Goal: Task Accomplishment & Management: Use online tool/utility

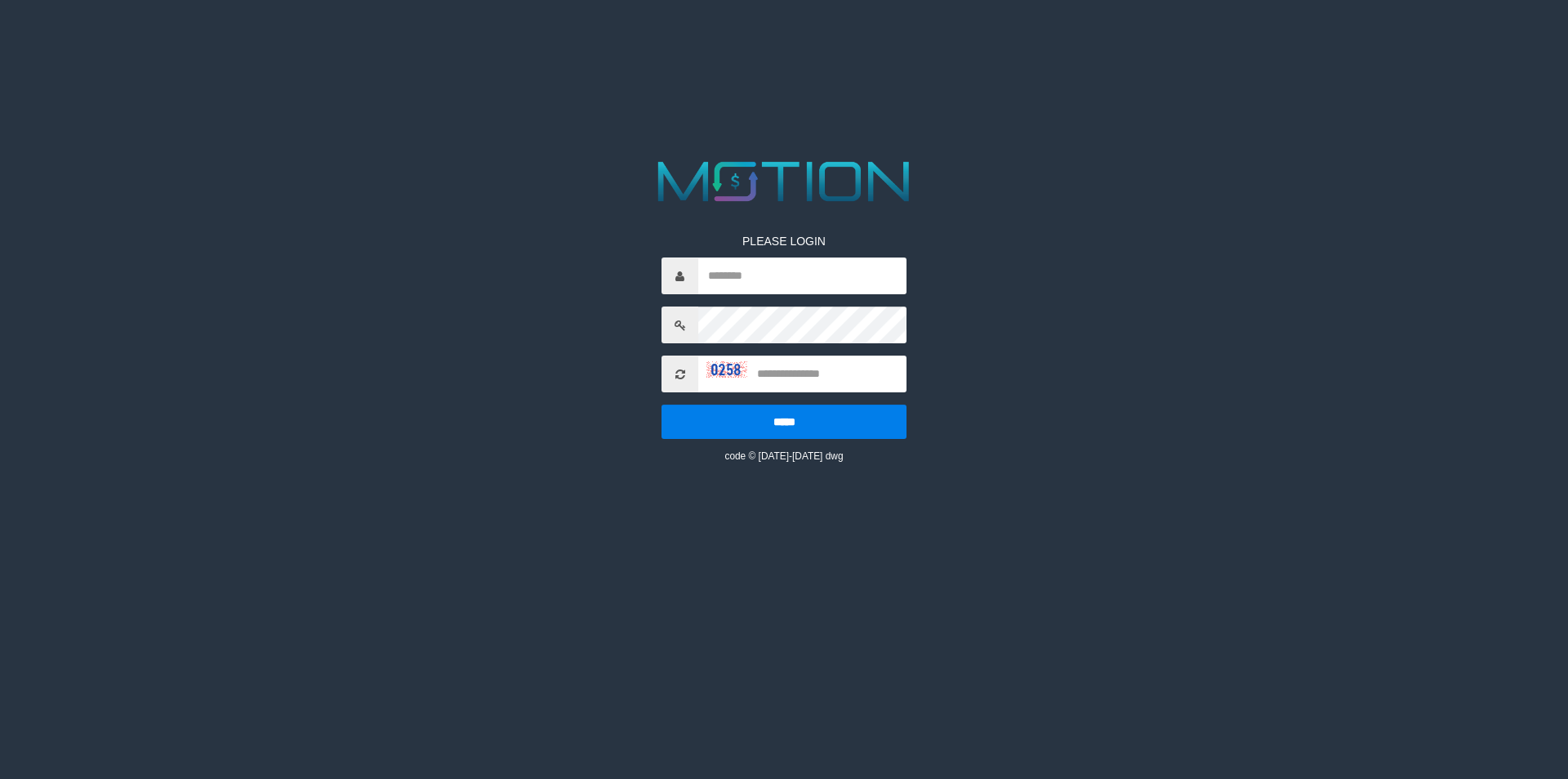
click at [682, 371] on icon at bounding box center [681, 375] width 10 height 12
click at [677, 372] on icon at bounding box center [681, 375] width 10 height 12
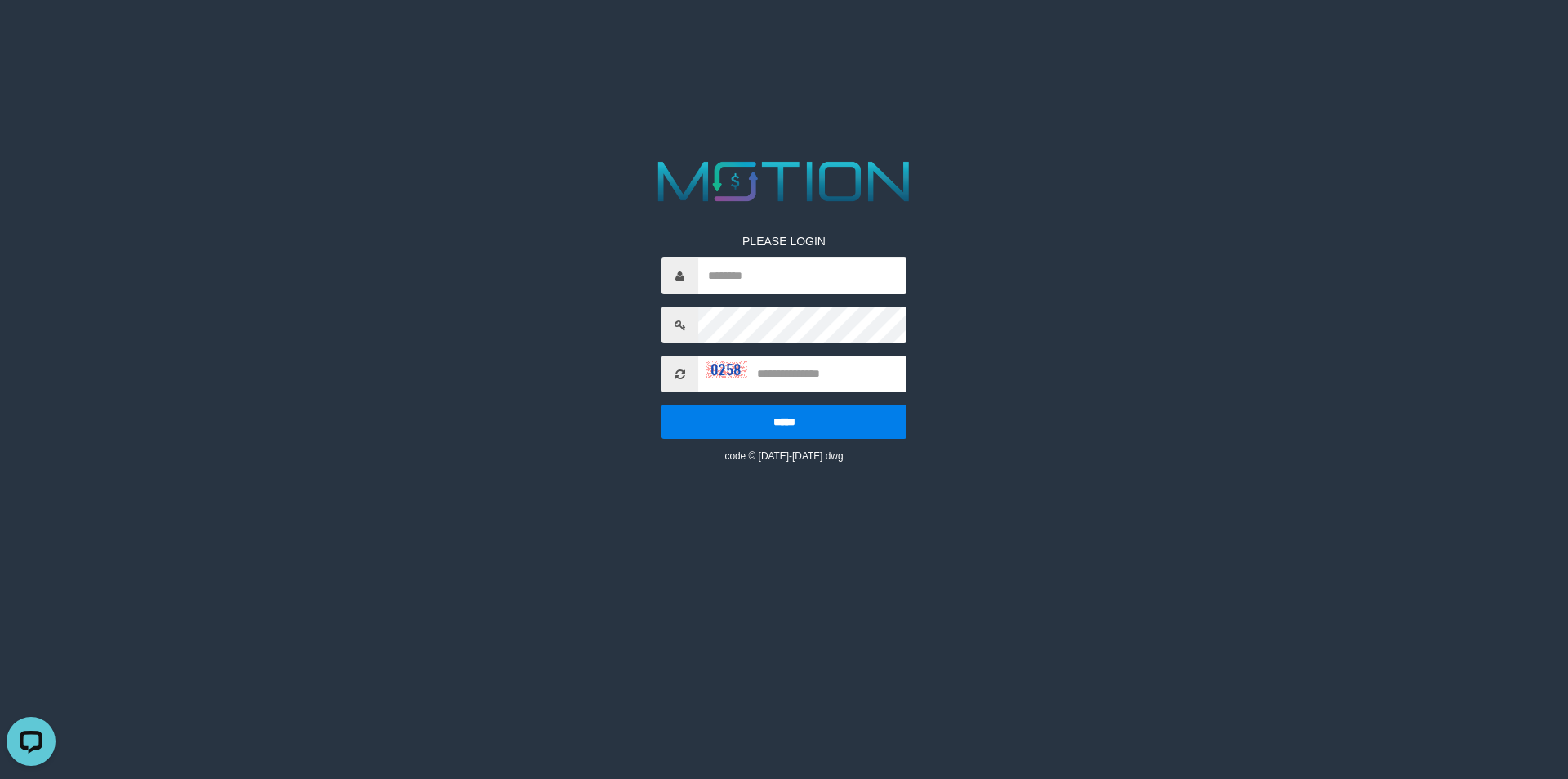
click at [677, 372] on icon at bounding box center [681, 375] width 10 height 12
click at [677, 384] on span at bounding box center [679, 373] width 36 height 36
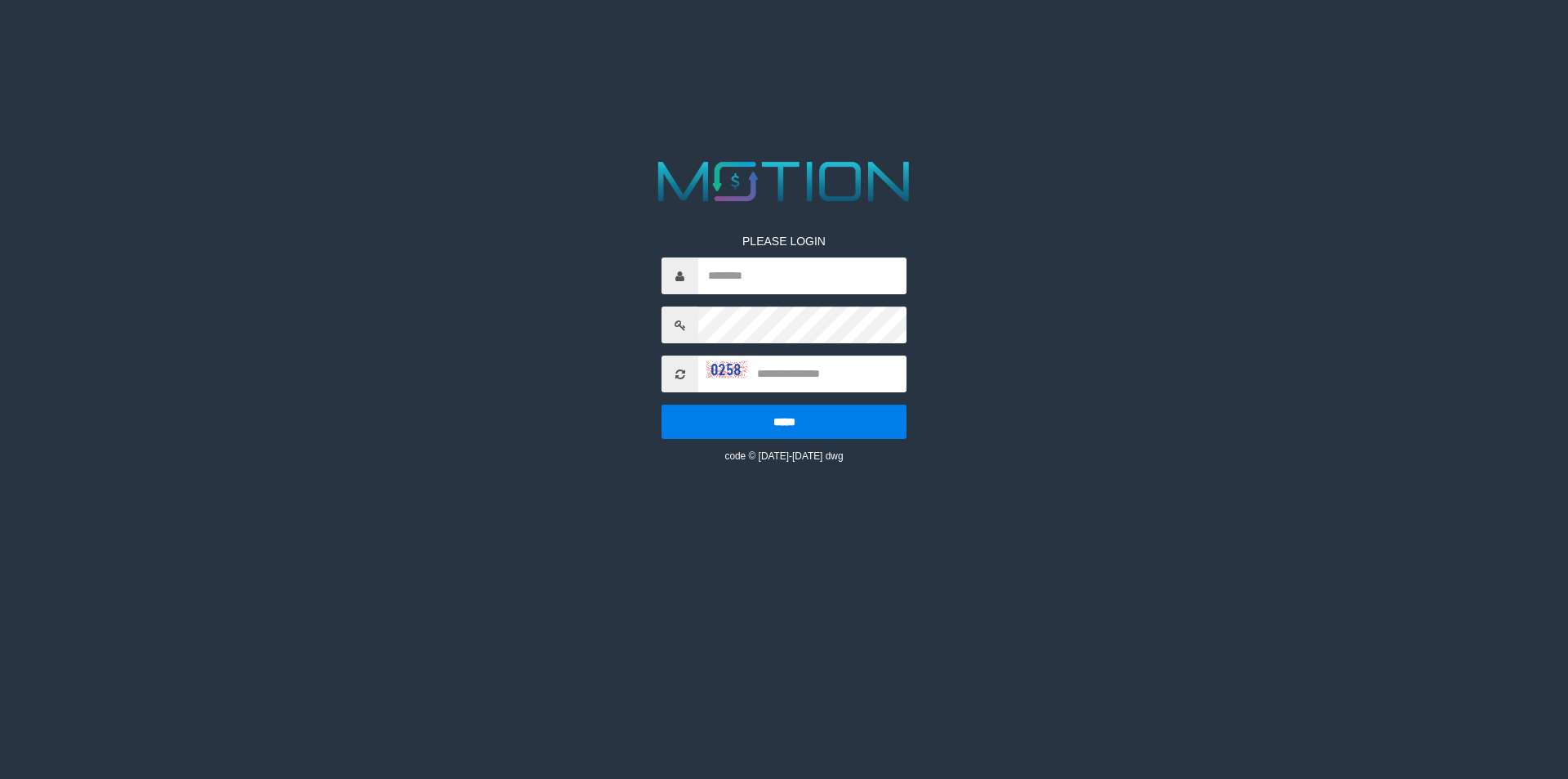
click at [677, 384] on span at bounding box center [679, 373] width 36 height 36
click at [677, 375] on icon at bounding box center [681, 375] width 10 height 12
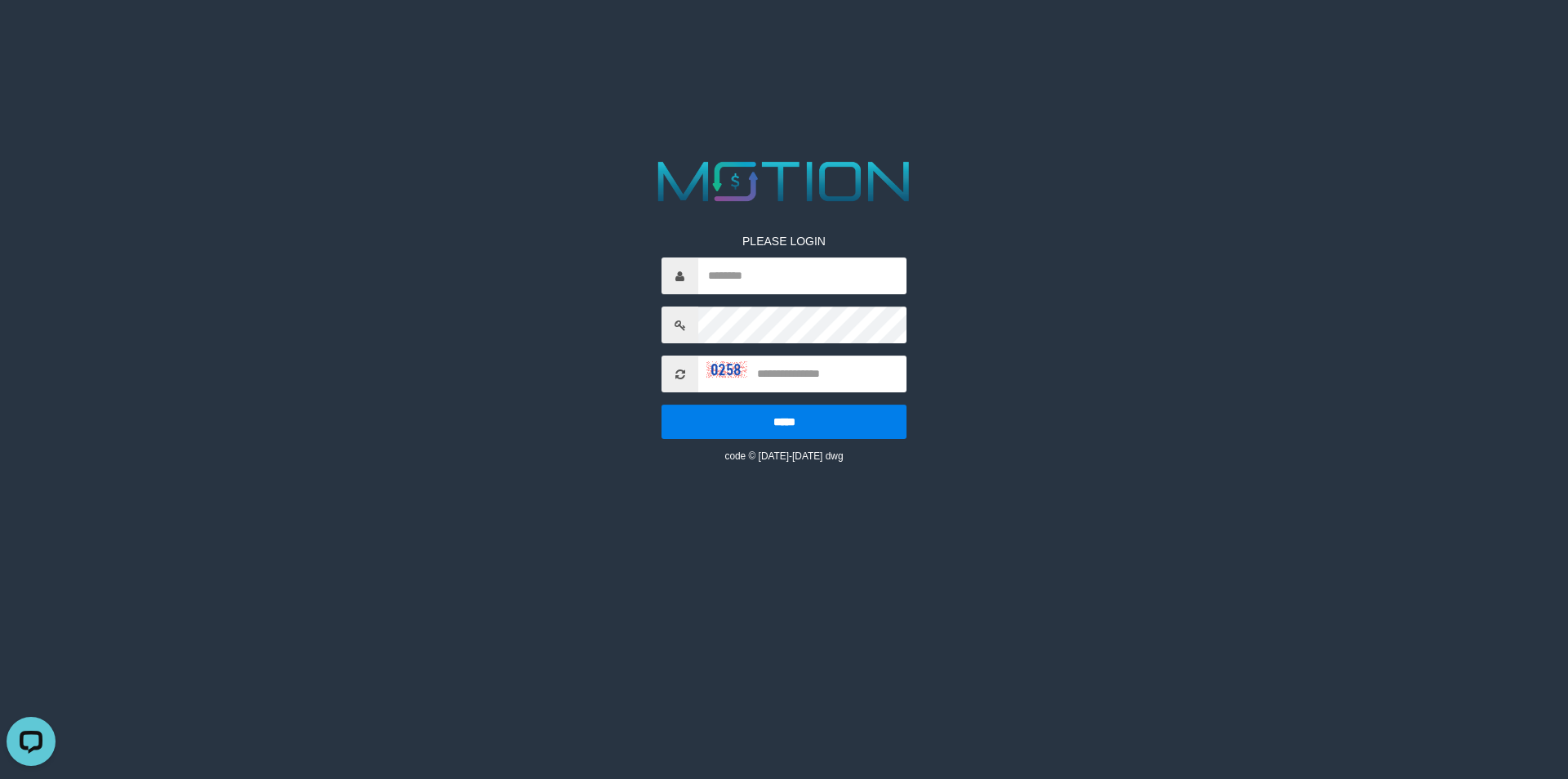
click at [677, 375] on icon at bounding box center [681, 375] width 10 height 12
click at [681, 373] on icon at bounding box center [681, 375] width 10 height 12
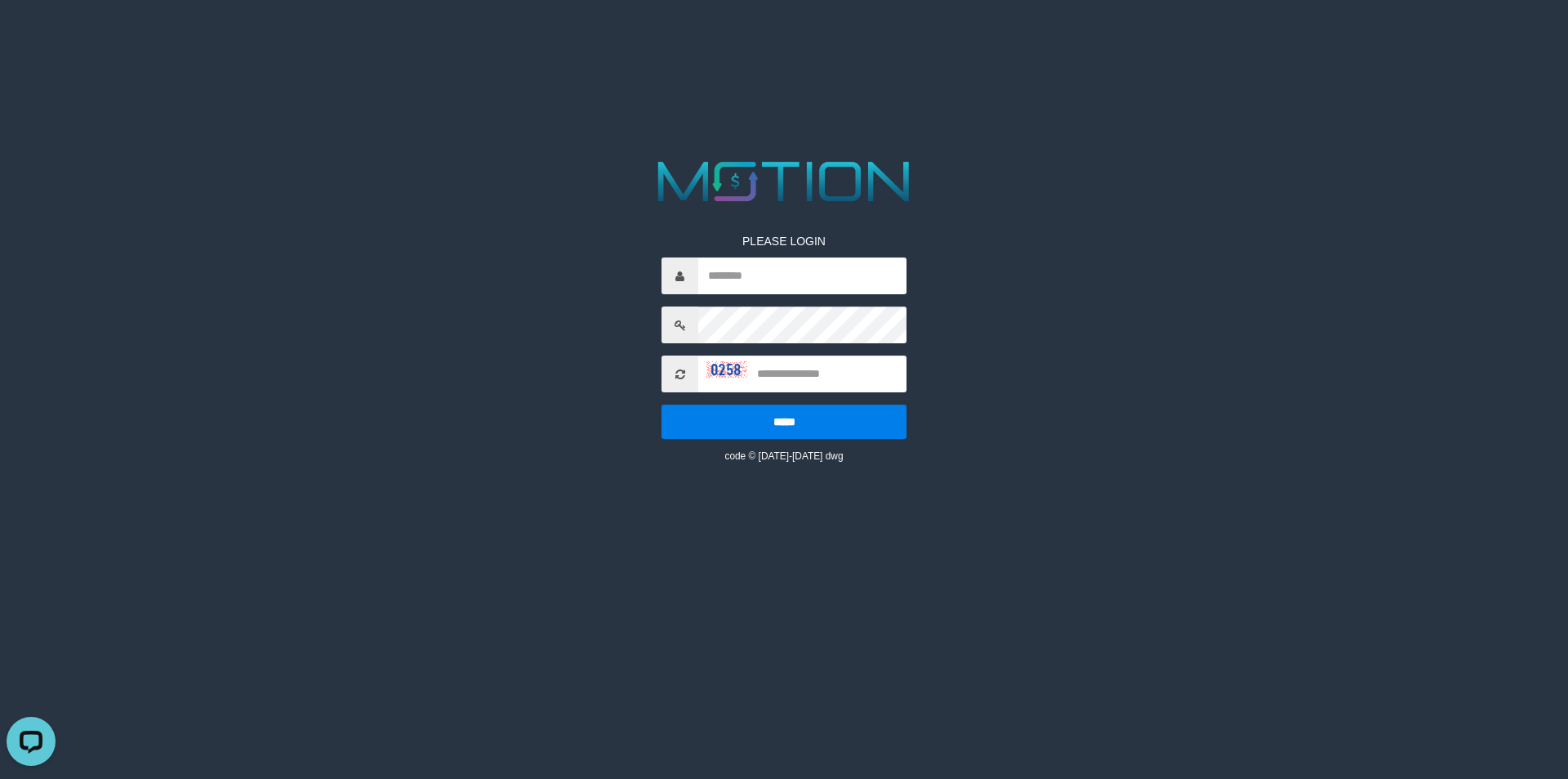
click at [681, 373] on icon at bounding box center [681, 375] width 10 height 12
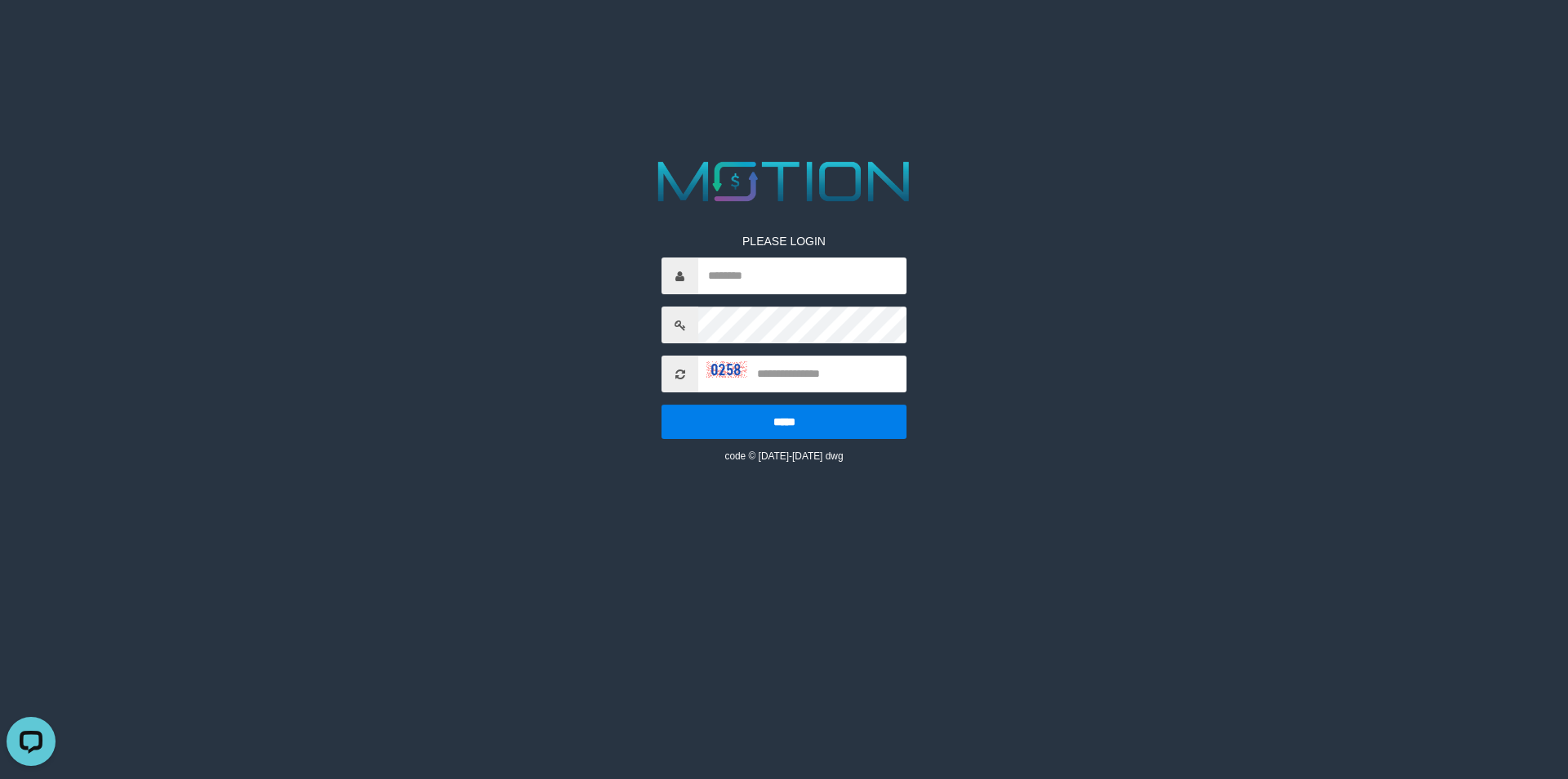
click at [681, 373] on icon at bounding box center [681, 375] width 10 height 12
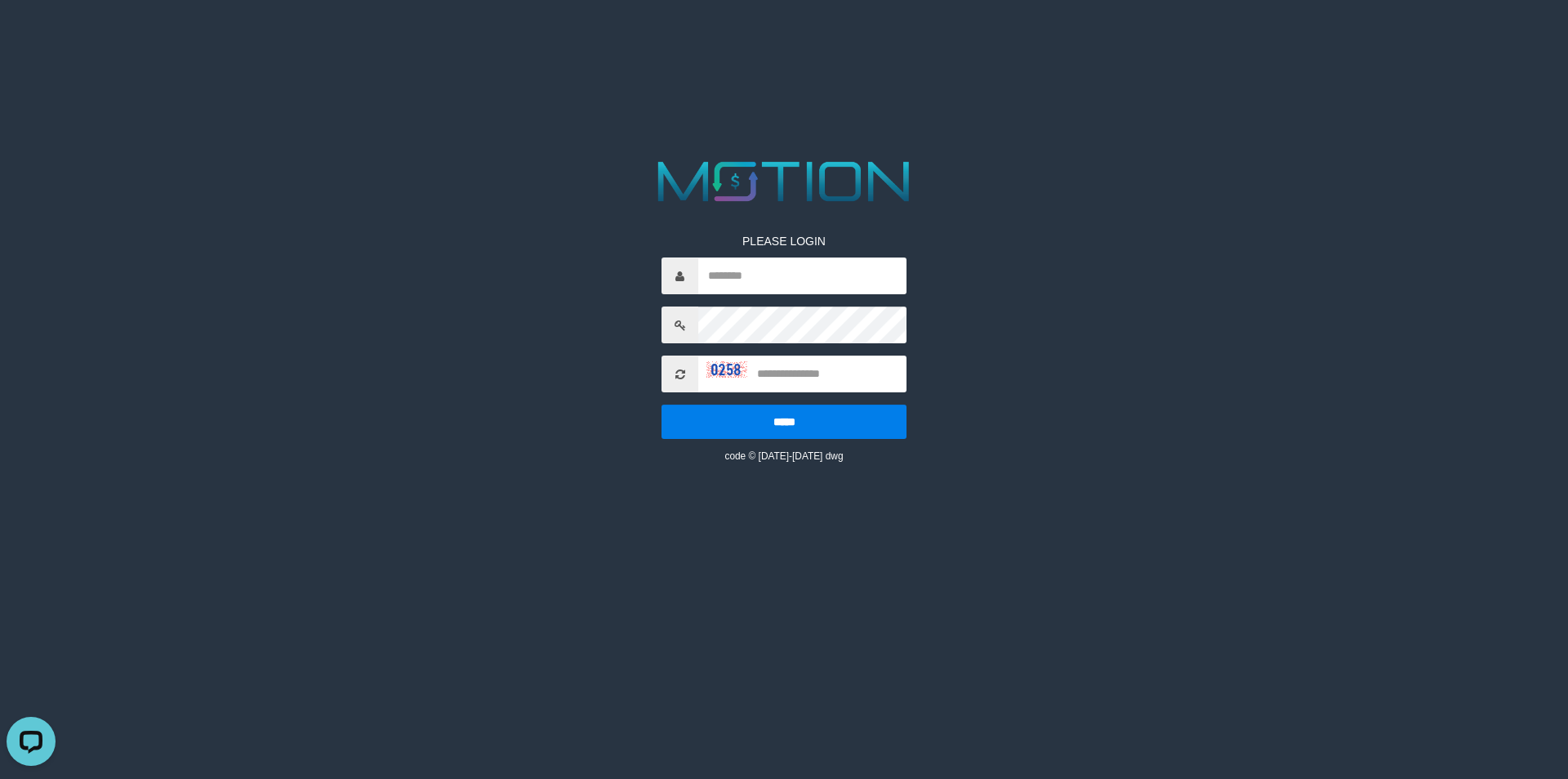
click at [681, 373] on icon at bounding box center [681, 375] width 10 height 12
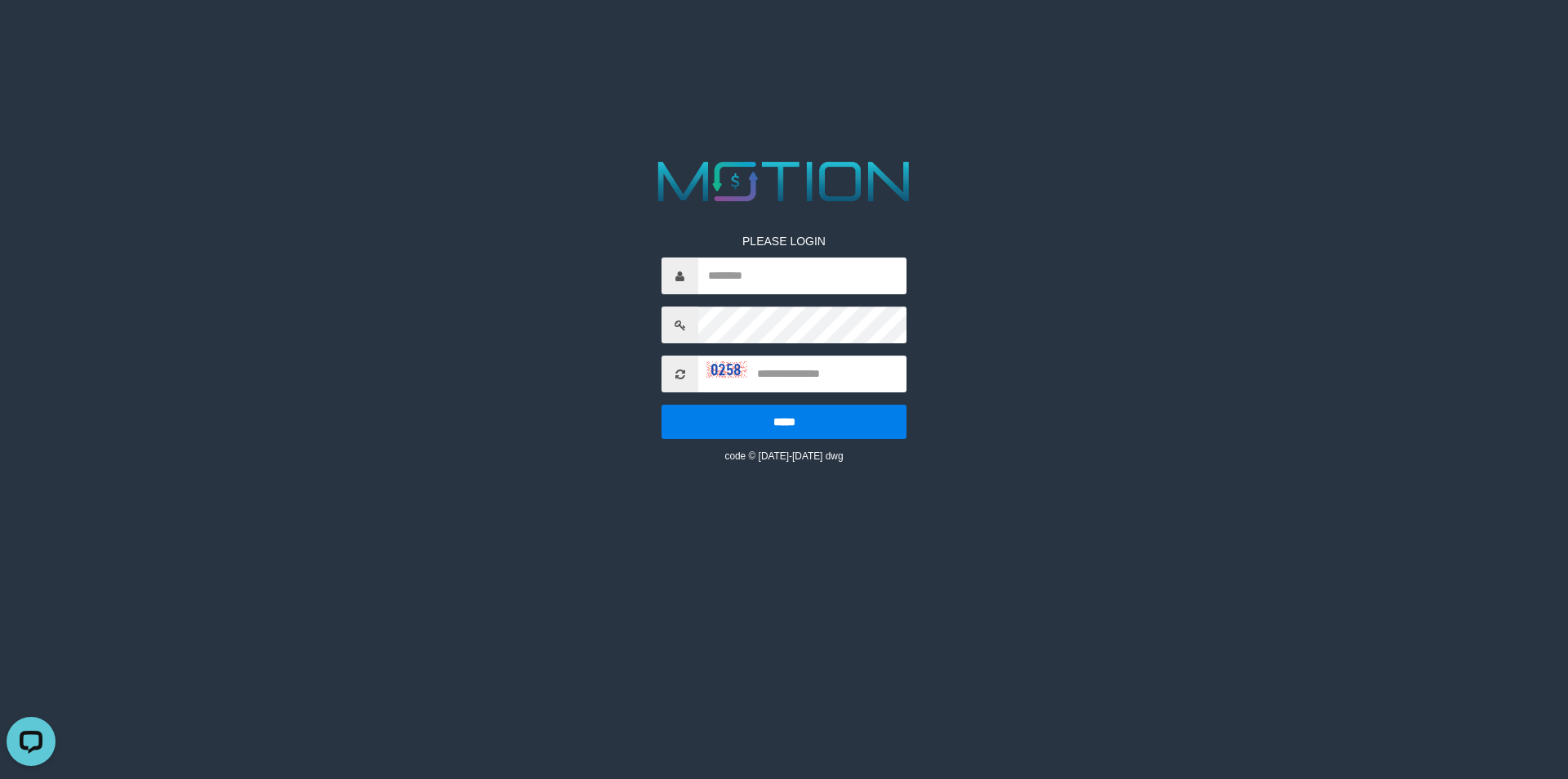
click at [681, 373] on icon at bounding box center [681, 375] width 10 height 12
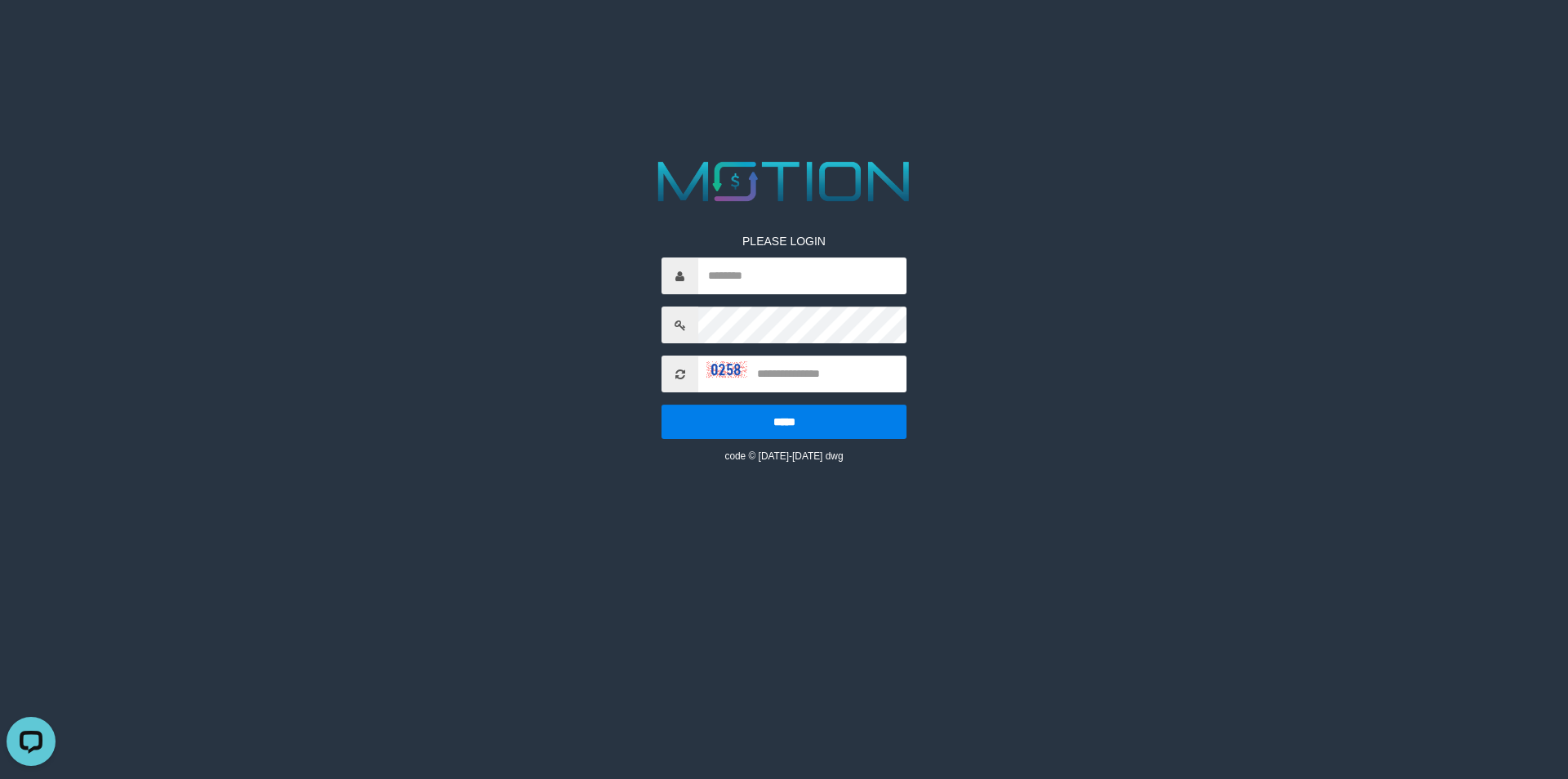
click at [681, 373] on icon at bounding box center [681, 375] width 10 height 12
click at [683, 378] on icon at bounding box center [681, 375] width 10 height 12
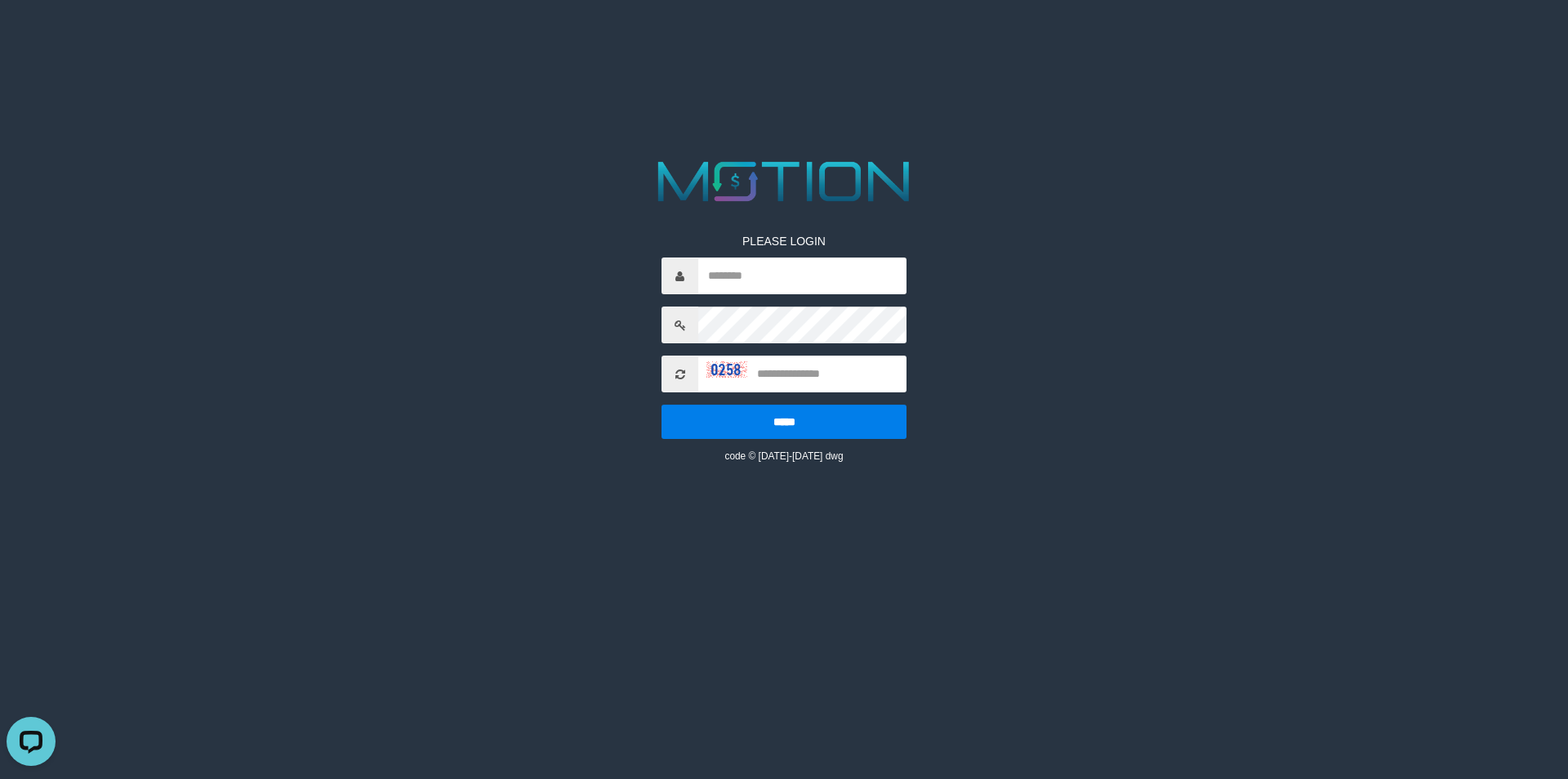
click at [683, 377] on icon at bounding box center [681, 375] width 10 height 12
click at [683, 376] on icon at bounding box center [681, 375] width 10 height 12
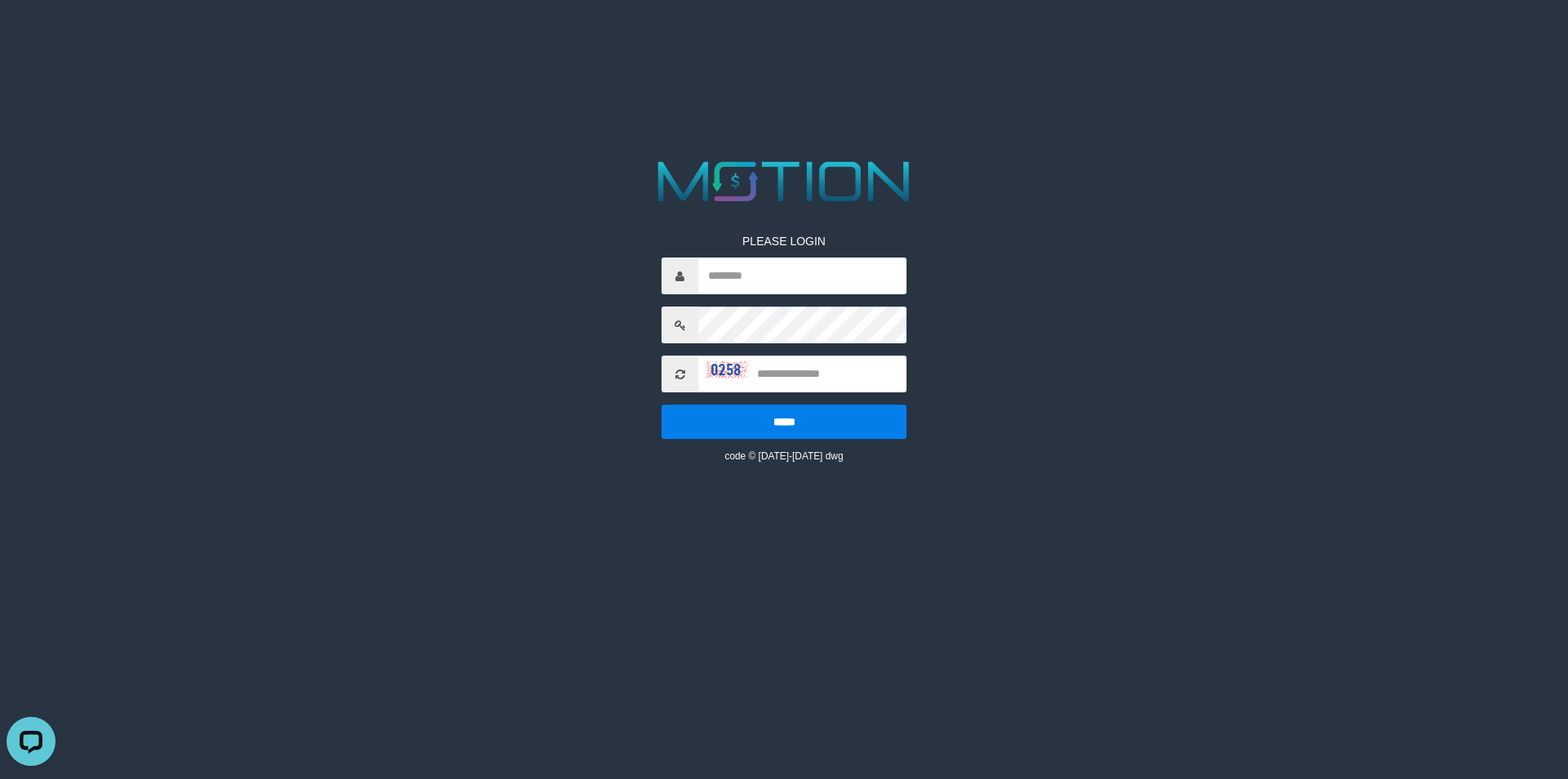
click at [683, 376] on icon at bounding box center [681, 375] width 10 height 12
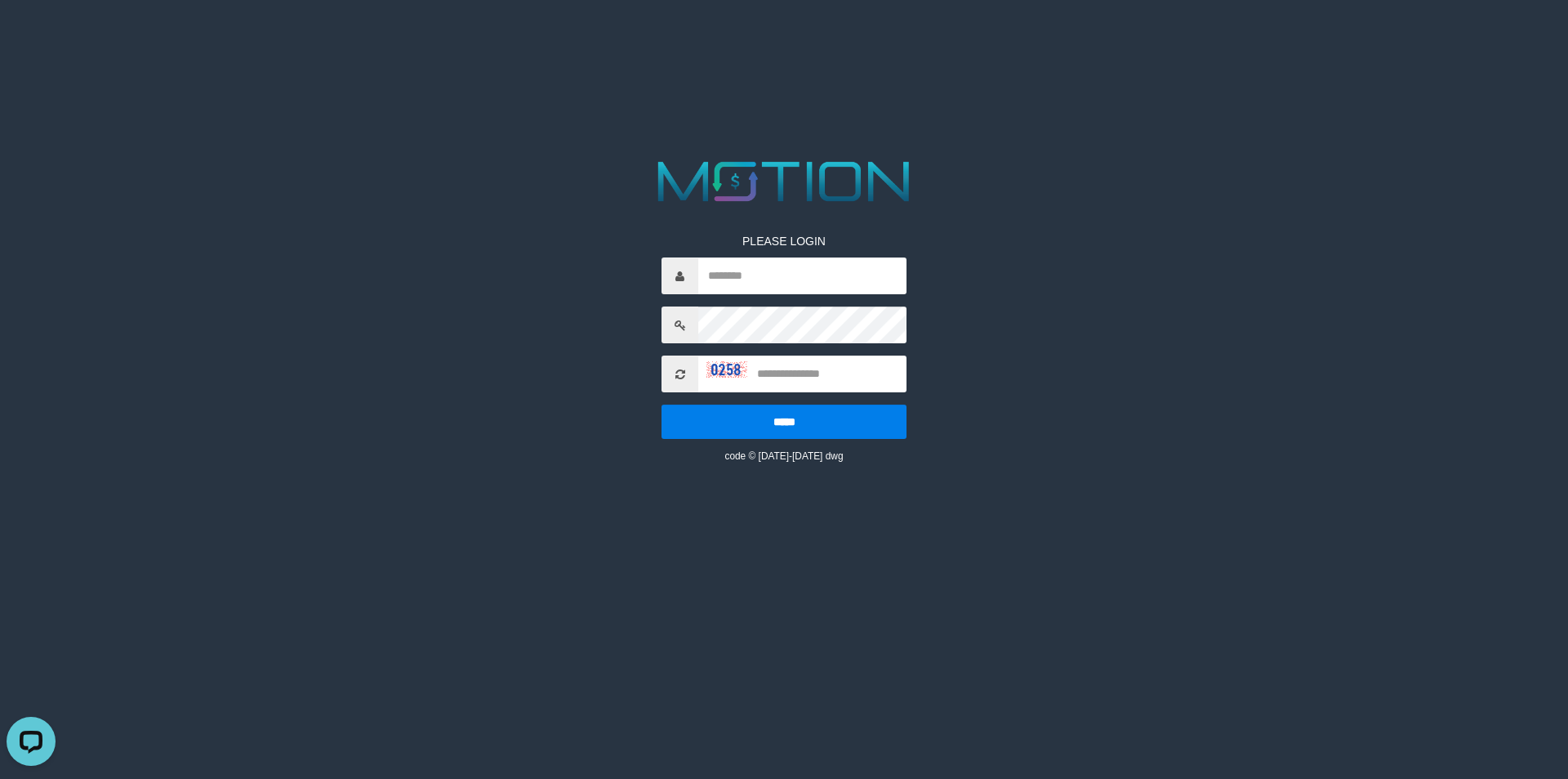
click at [683, 376] on icon at bounding box center [681, 375] width 10 height 12
click at [1021, 384] on div "PLEASE LOGIN ***** code © 2012-2018 dwg" at bounding box center [784, 308] width 808 height 309
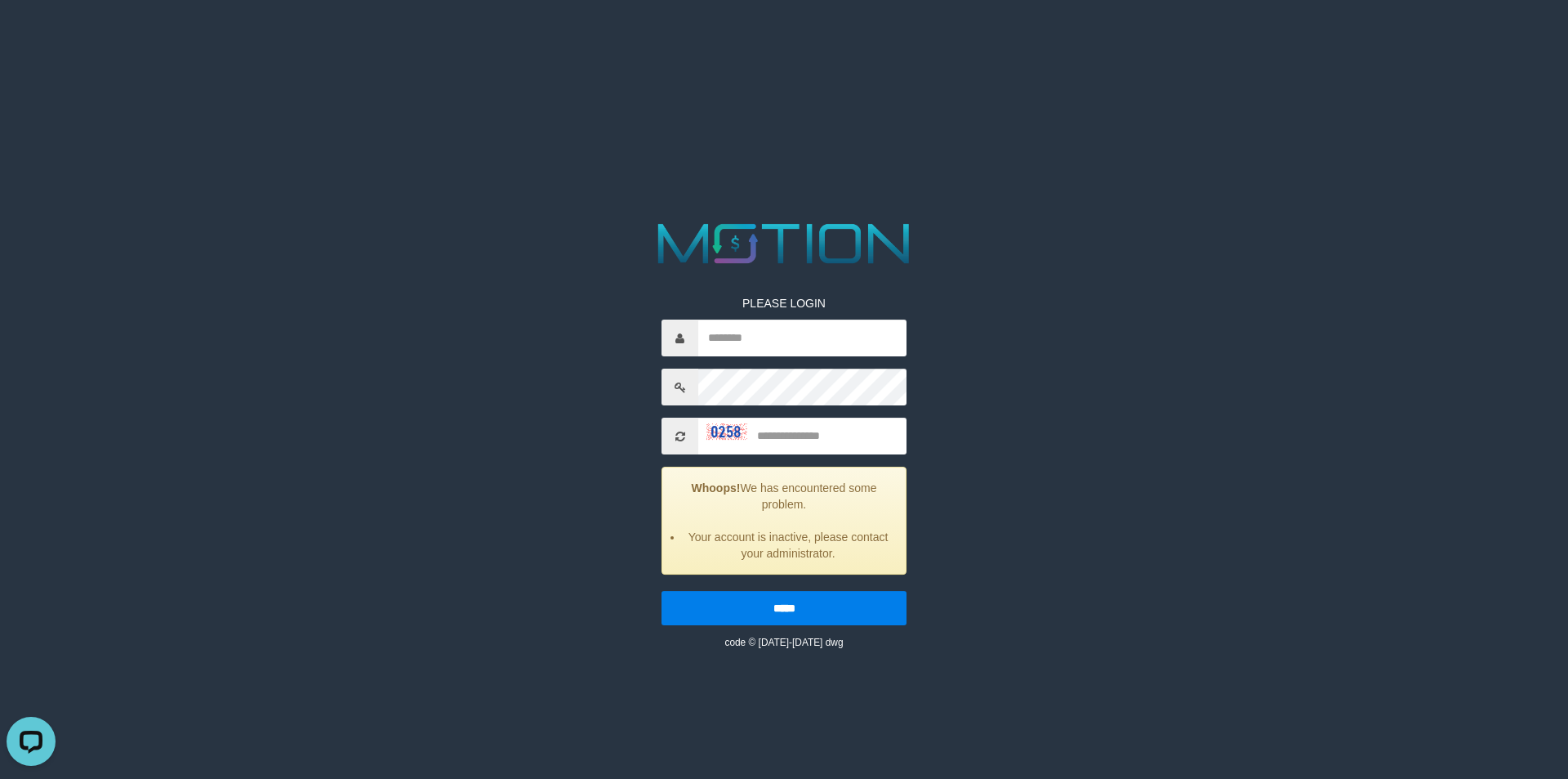
click at [684, 433] on icon at bounding box center [681, 437] width 10 height 12
click at [679, 433] on icon at bounding box center [681, 437] width 10 height 12
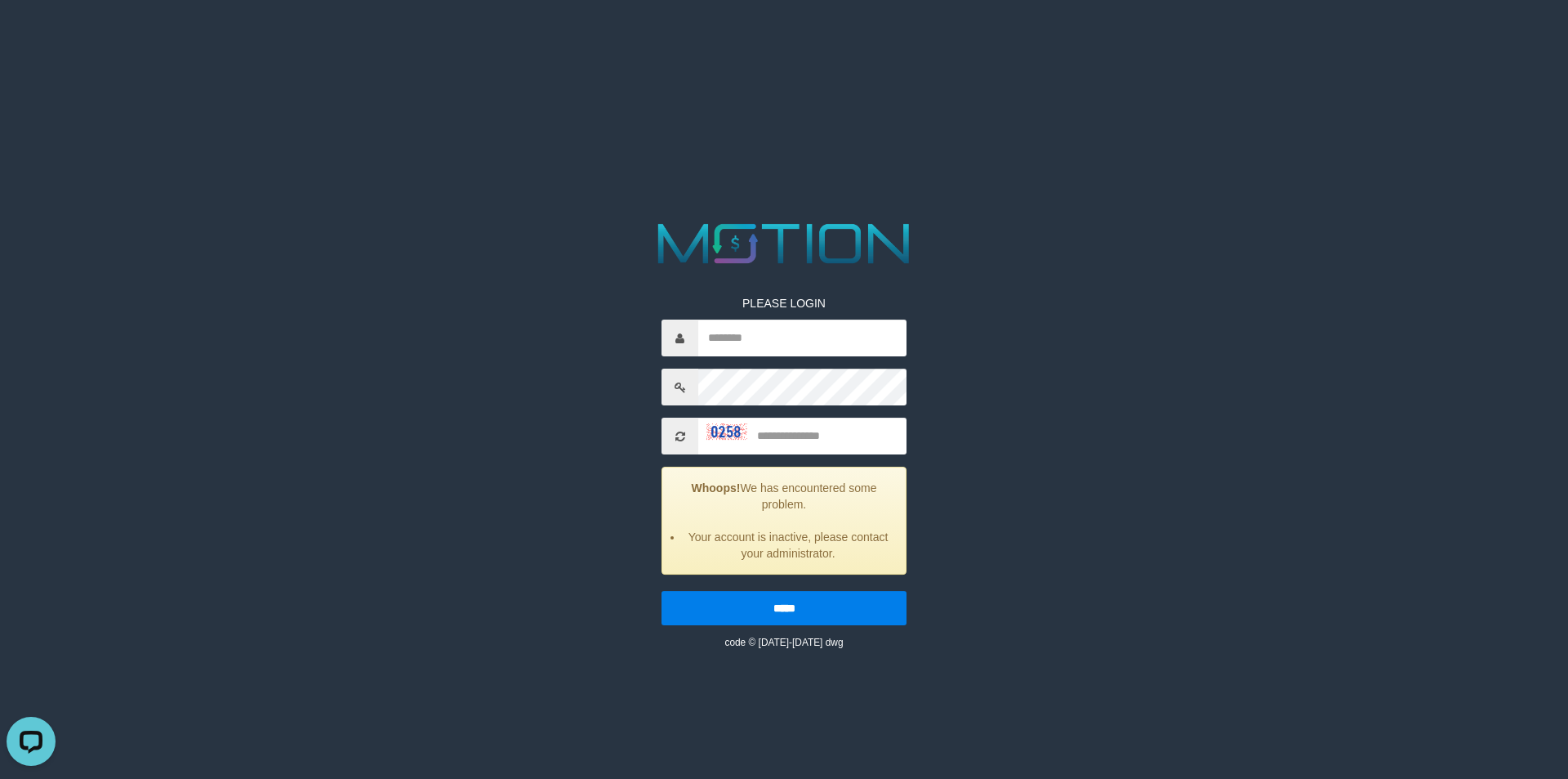
click at [679, 433] on icon at bounding box center [681, 437] width 10 height 12
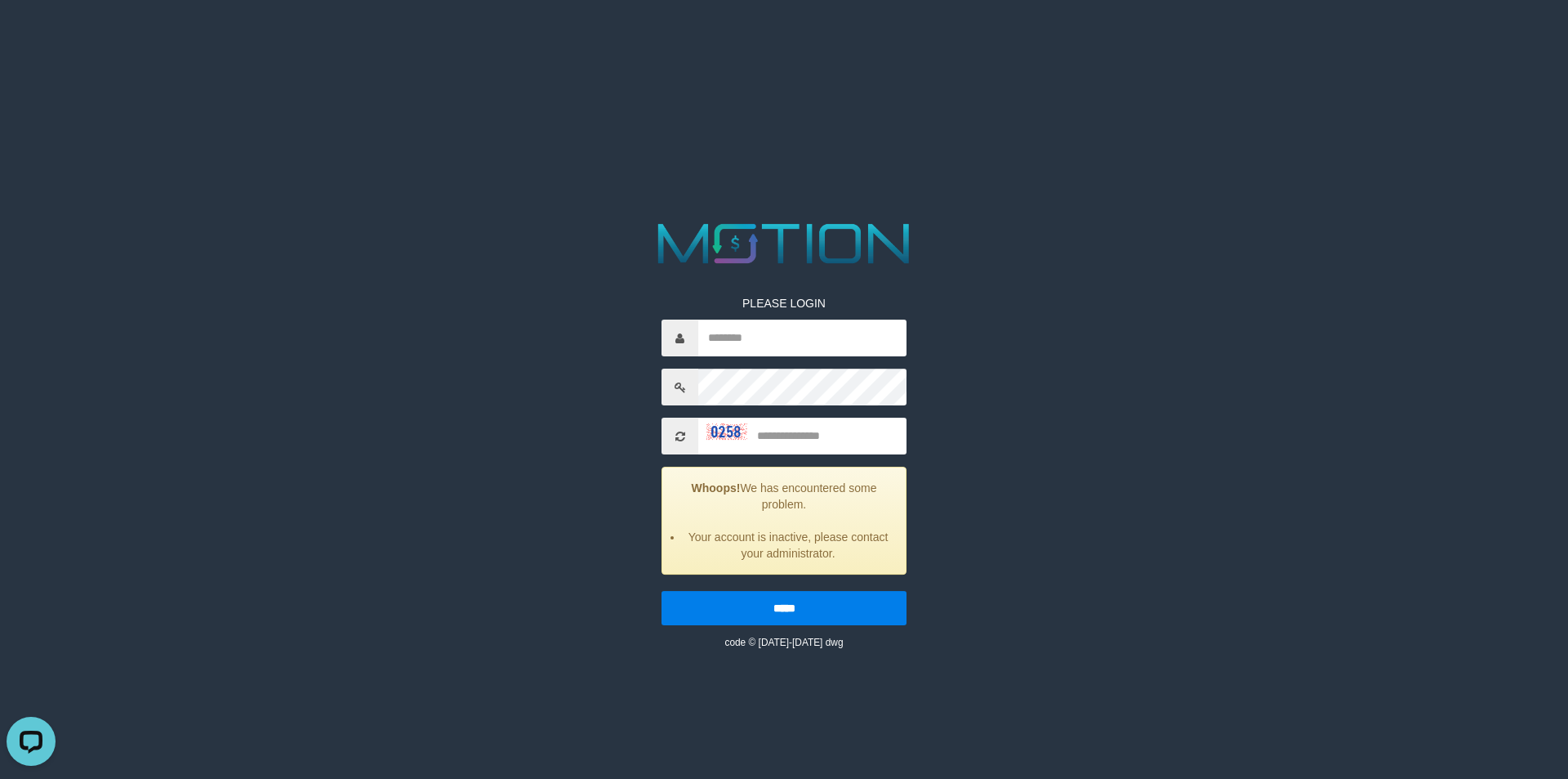
click at [676, 433] on icon at bounding box center [681, 437] width 10 height 12
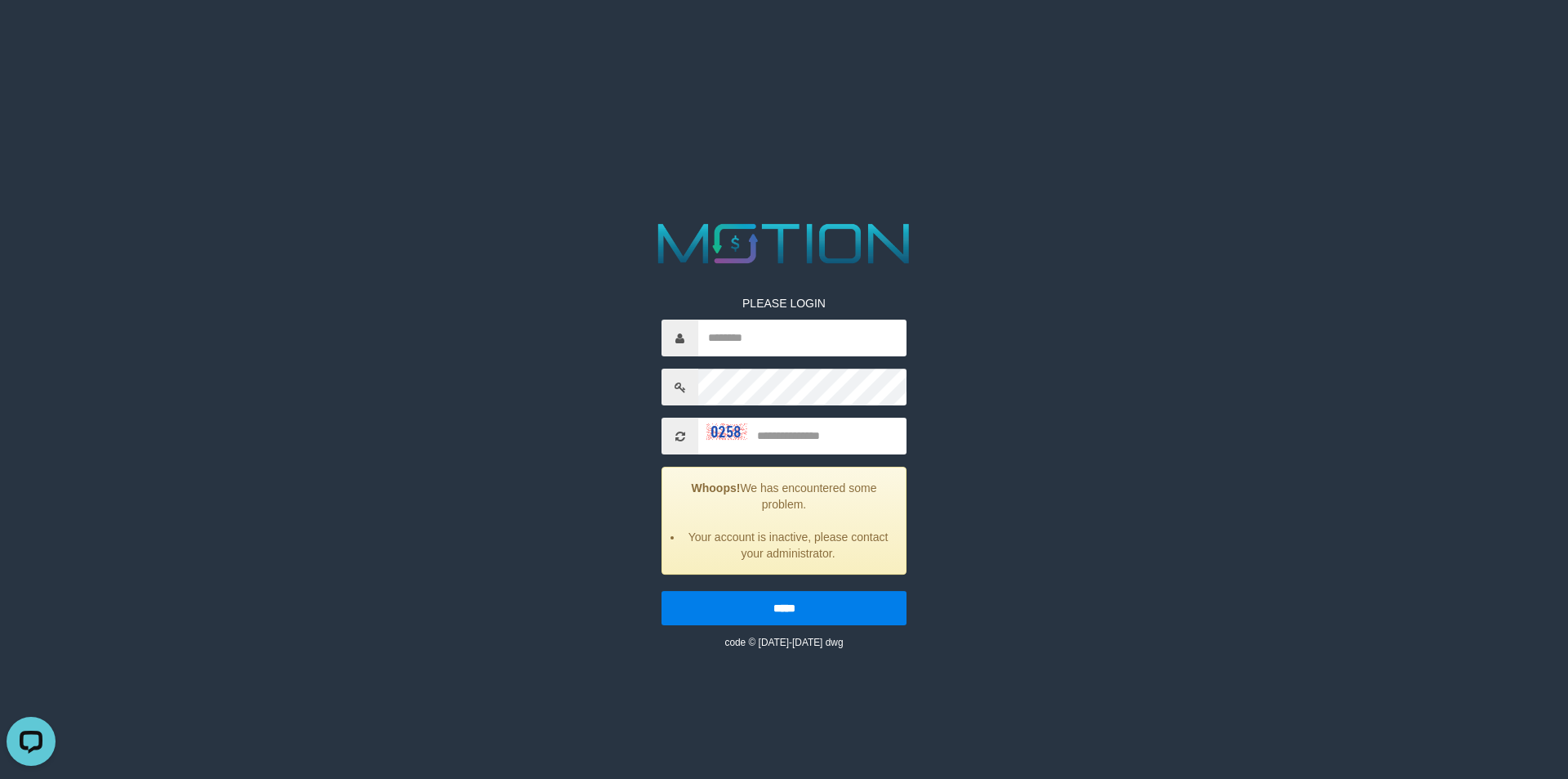
click at [676, 433] on icon at bounding box center [681, 437] width 10 height 12
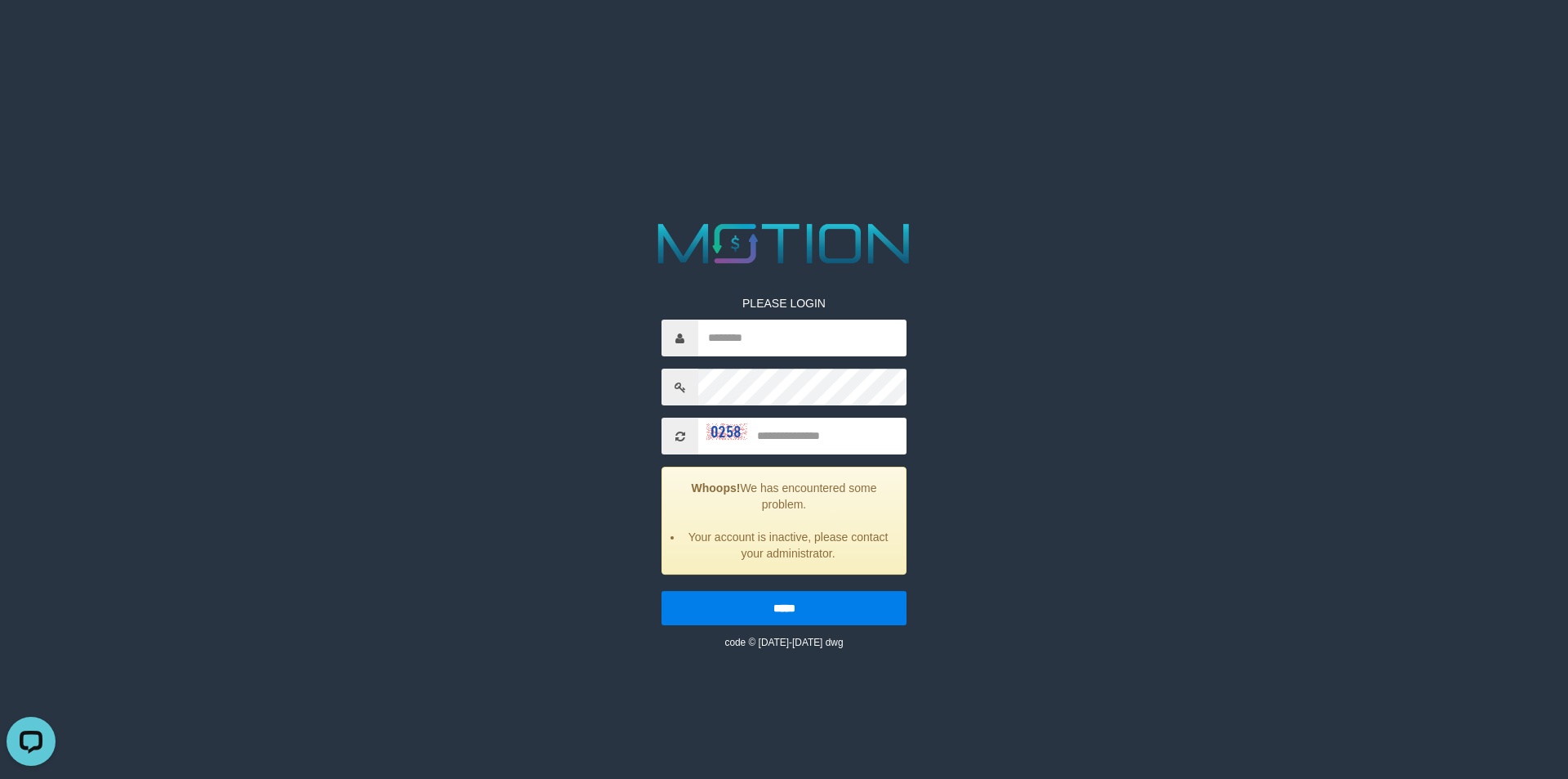
click at [676, 433] on icon at bounding box center [681, 437] width 10 height 12
click at [673, 433] on span at bounding box center [679, 436] width 36 height 36
click at [671, 433] on span at bounding box center [679, 436] width 36 height 36
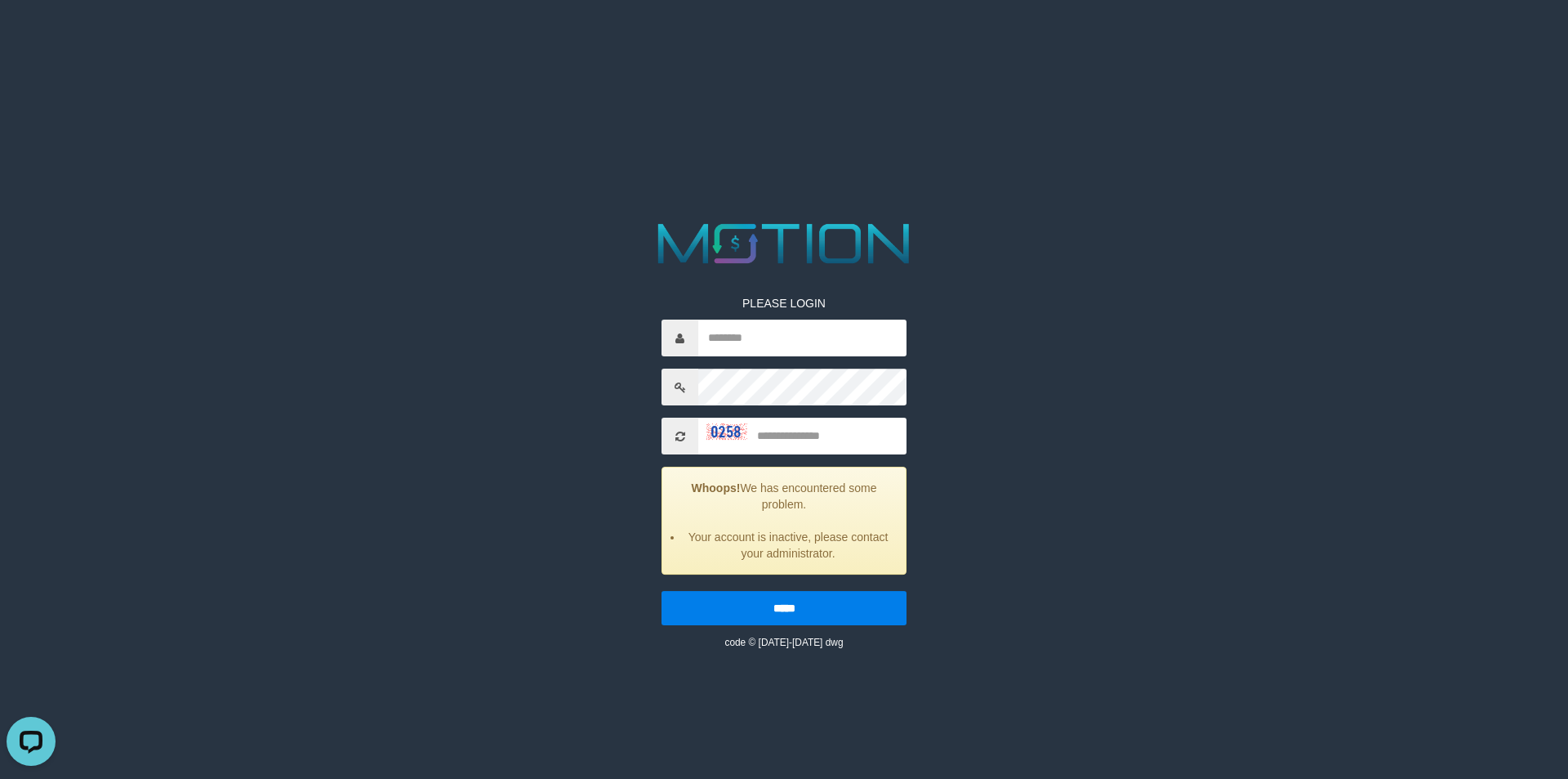
click at [671, 433] on span at bounding box center [679, 436] width 36 height 36
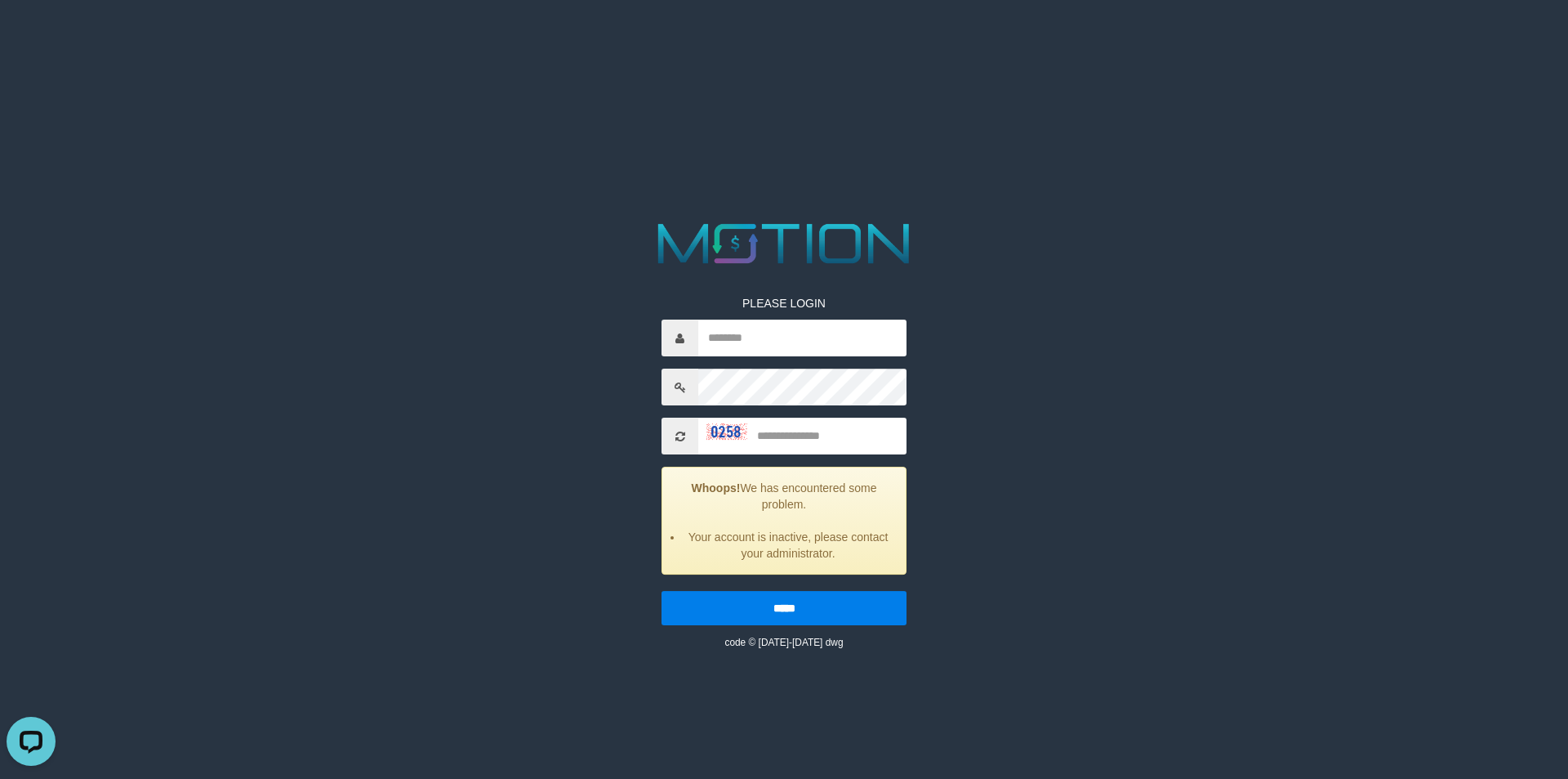
click at [673, 434] on span at bounding box center [679, 436] width 36 height 36
click at [676, 435] on icon at bounding box center [681, 437] width 10 height 12
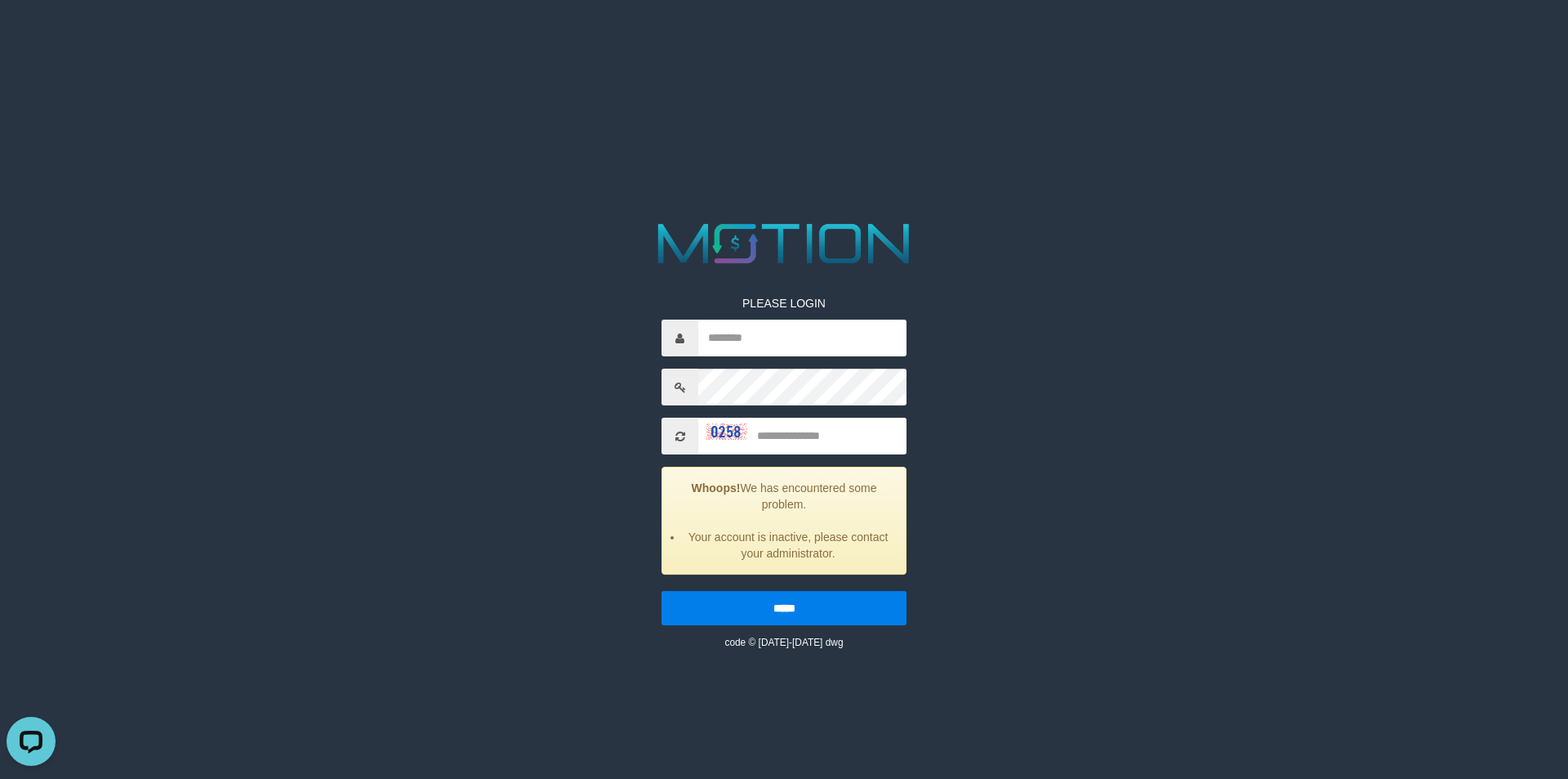
click at [676, 435] on icon at bounding box center [681, 437] width 10 height 12
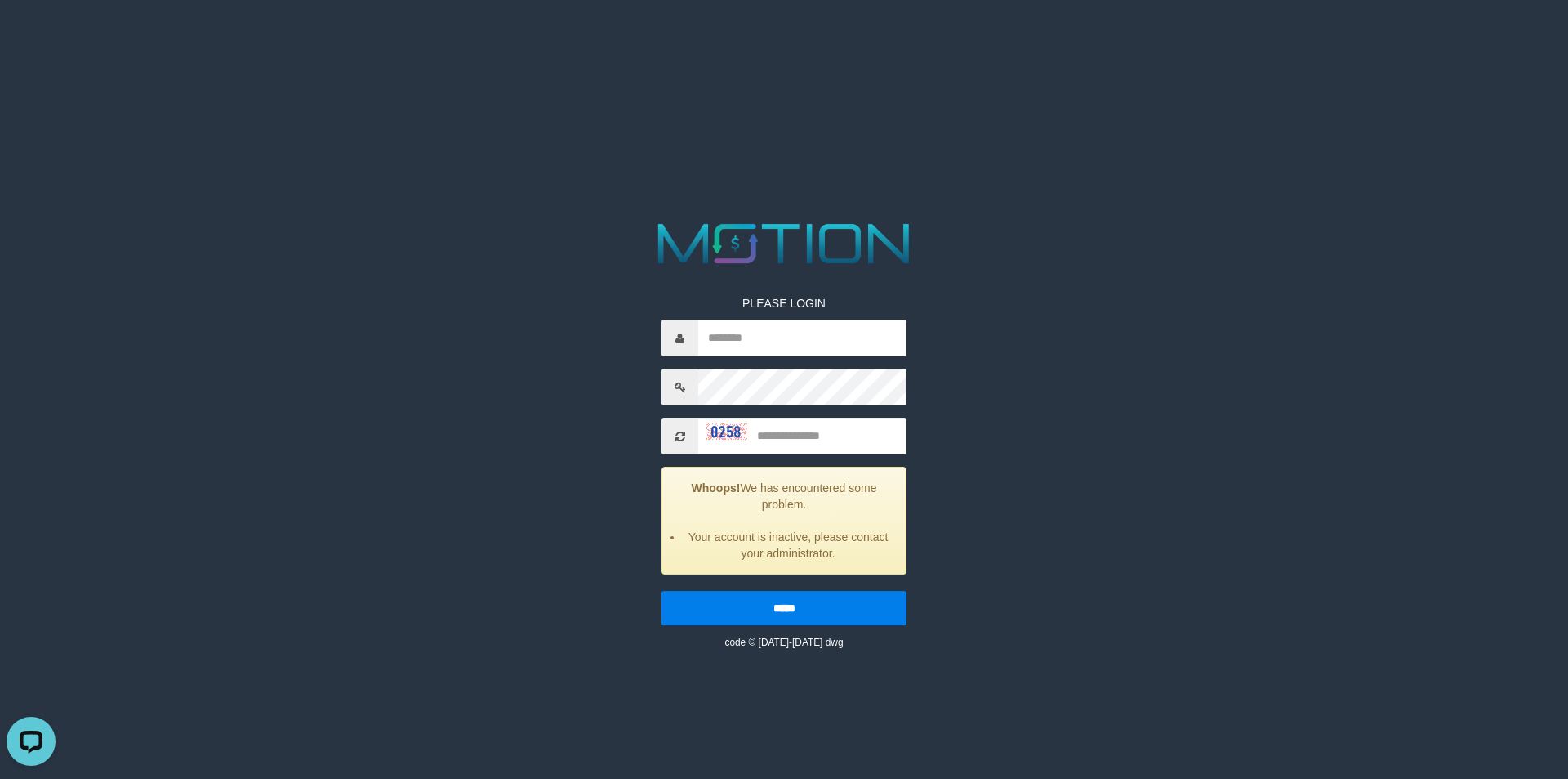
click at [676, 435] on icon at bounding box center [681, 437] width 10 height 12
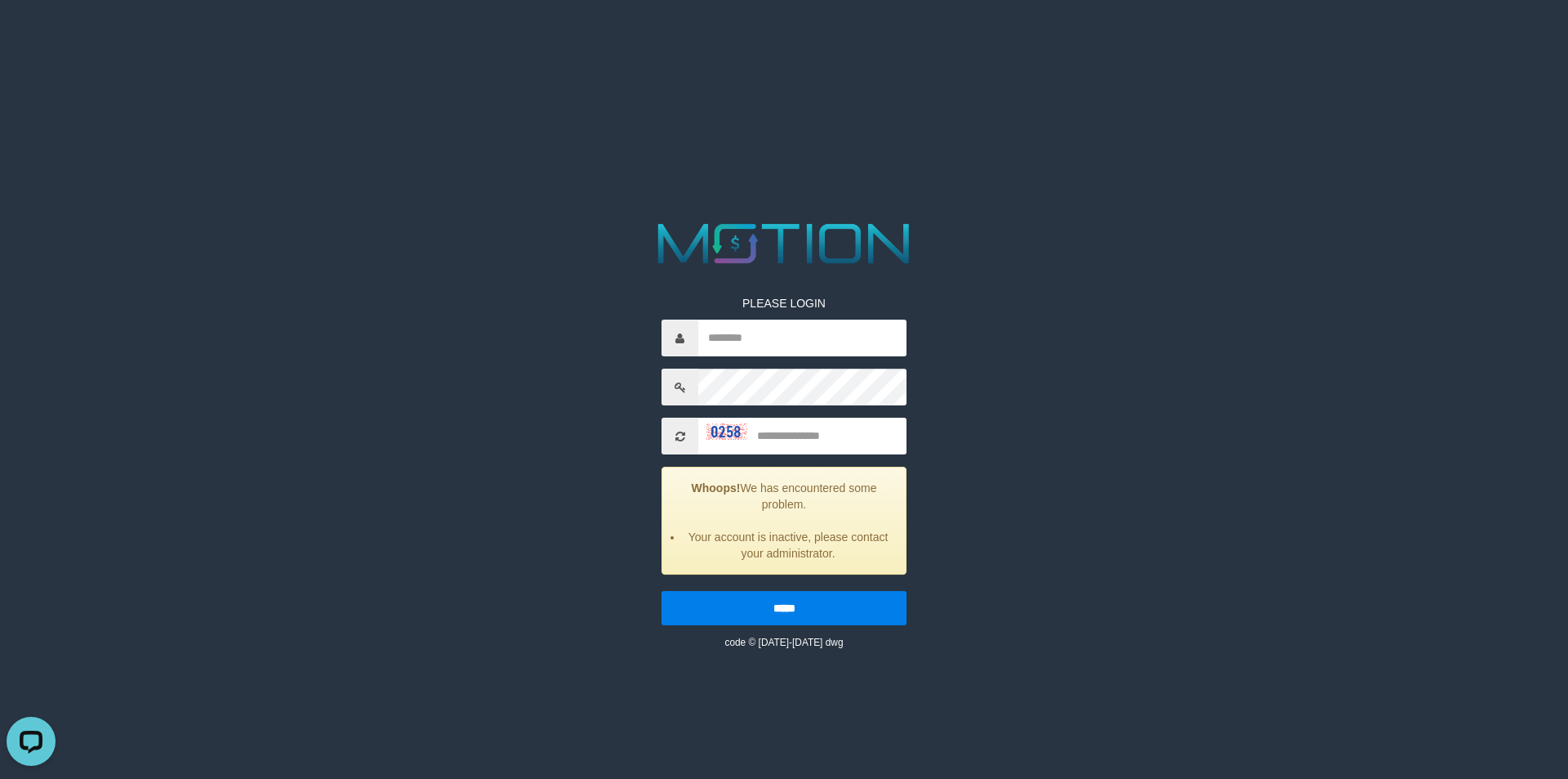
click at [676, 435] on icon at bounding box center [681, 437] width 10 height 12
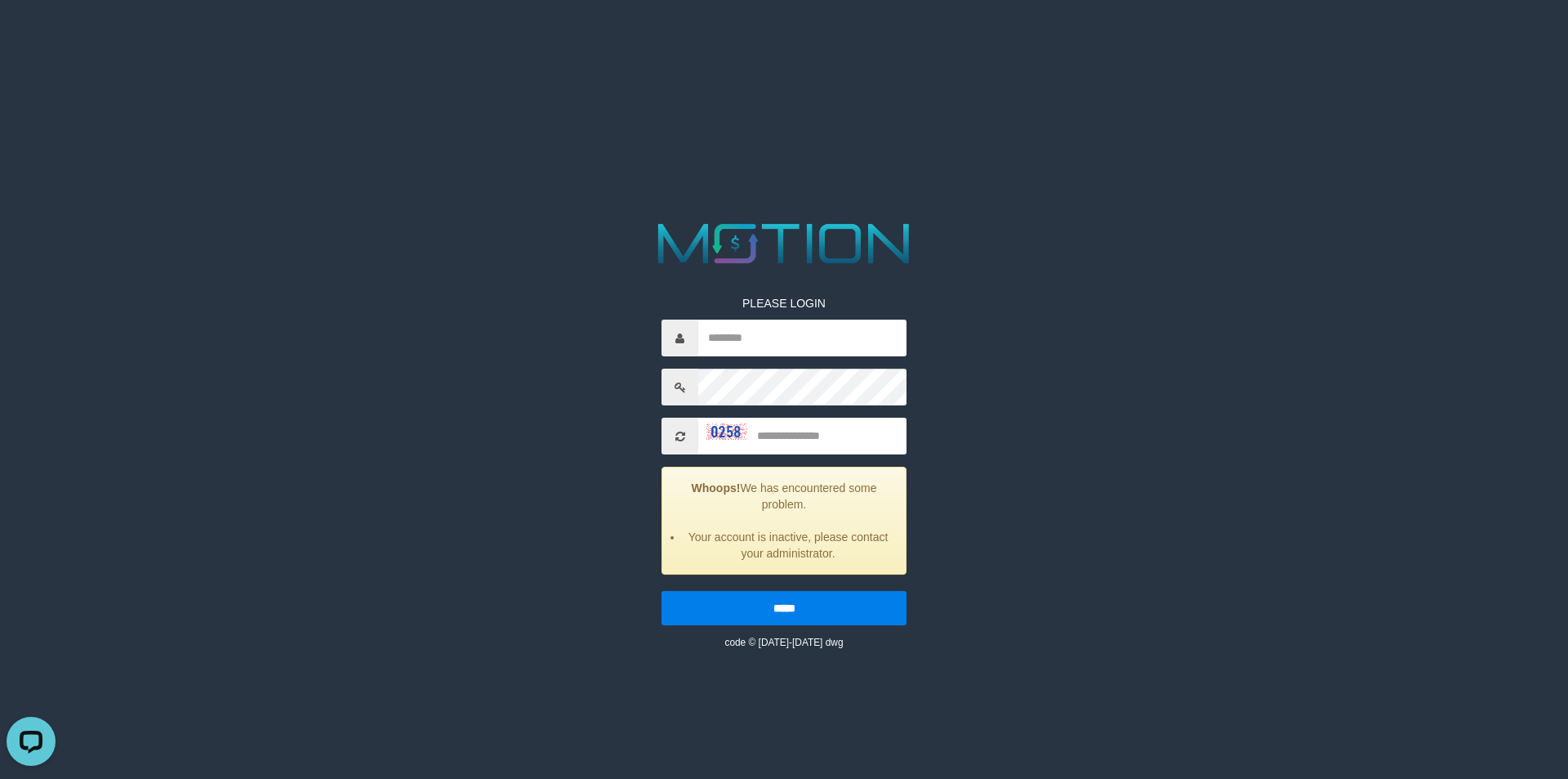
click at [676, 435] on icon at bounding box center [681, 437] width 10 height 12
click at [715, 434] on img at bounding box center [727, 431] width 41 height 17
click at [770, 333] on input "text" at bounding box center [802, 338] width 208 height 36
click at [825, 338] on input "********" at bounding box center [802, 338] width 208 height 36
type input "********"
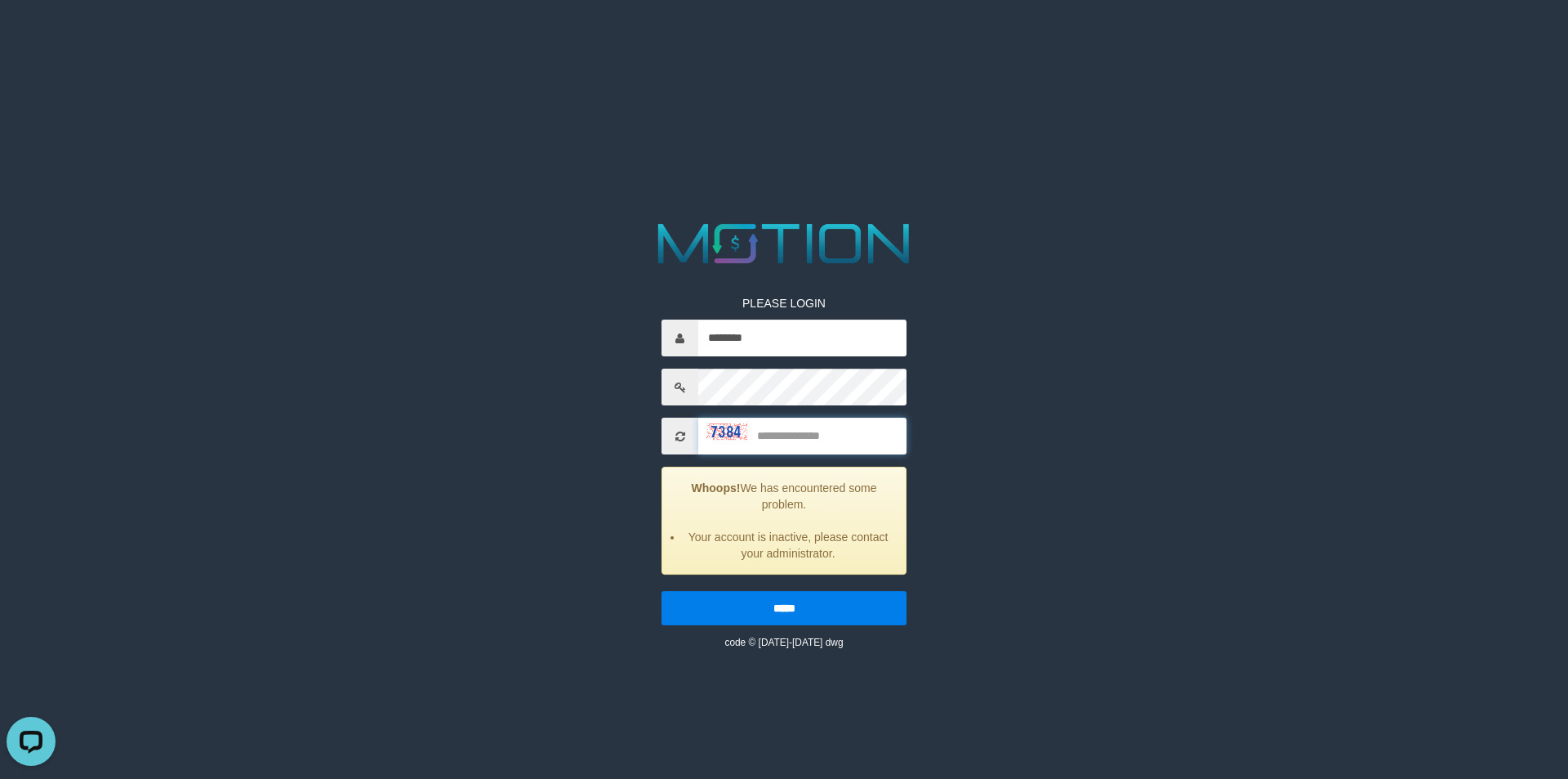
click at [791, 434] on input "text" at bounding box center [802, 436] width 208 height 36
type input "****"
click at [661, 591] on input "*****" at bounding box center [784, 607] width 245 height 34
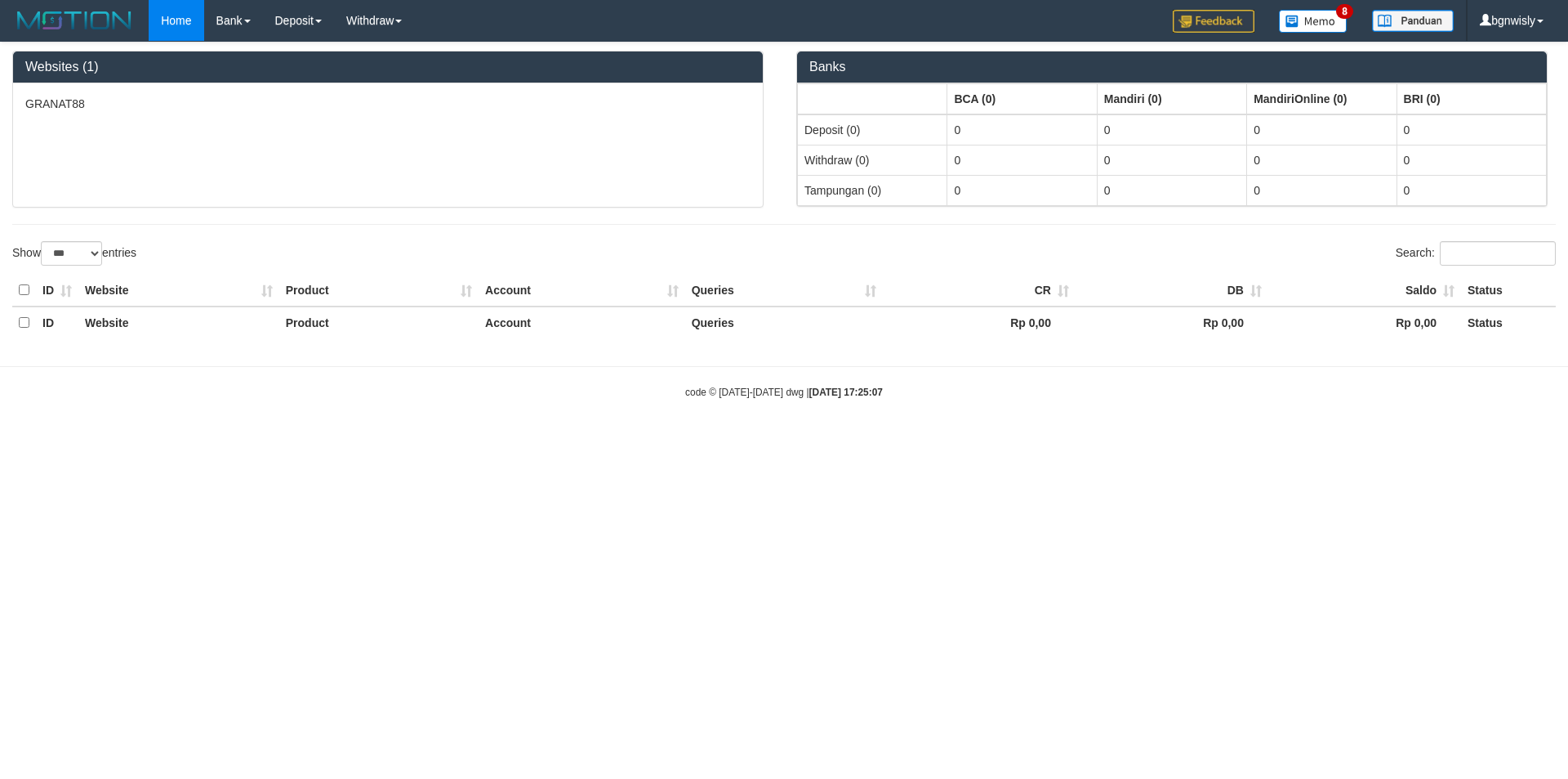
select select "***"
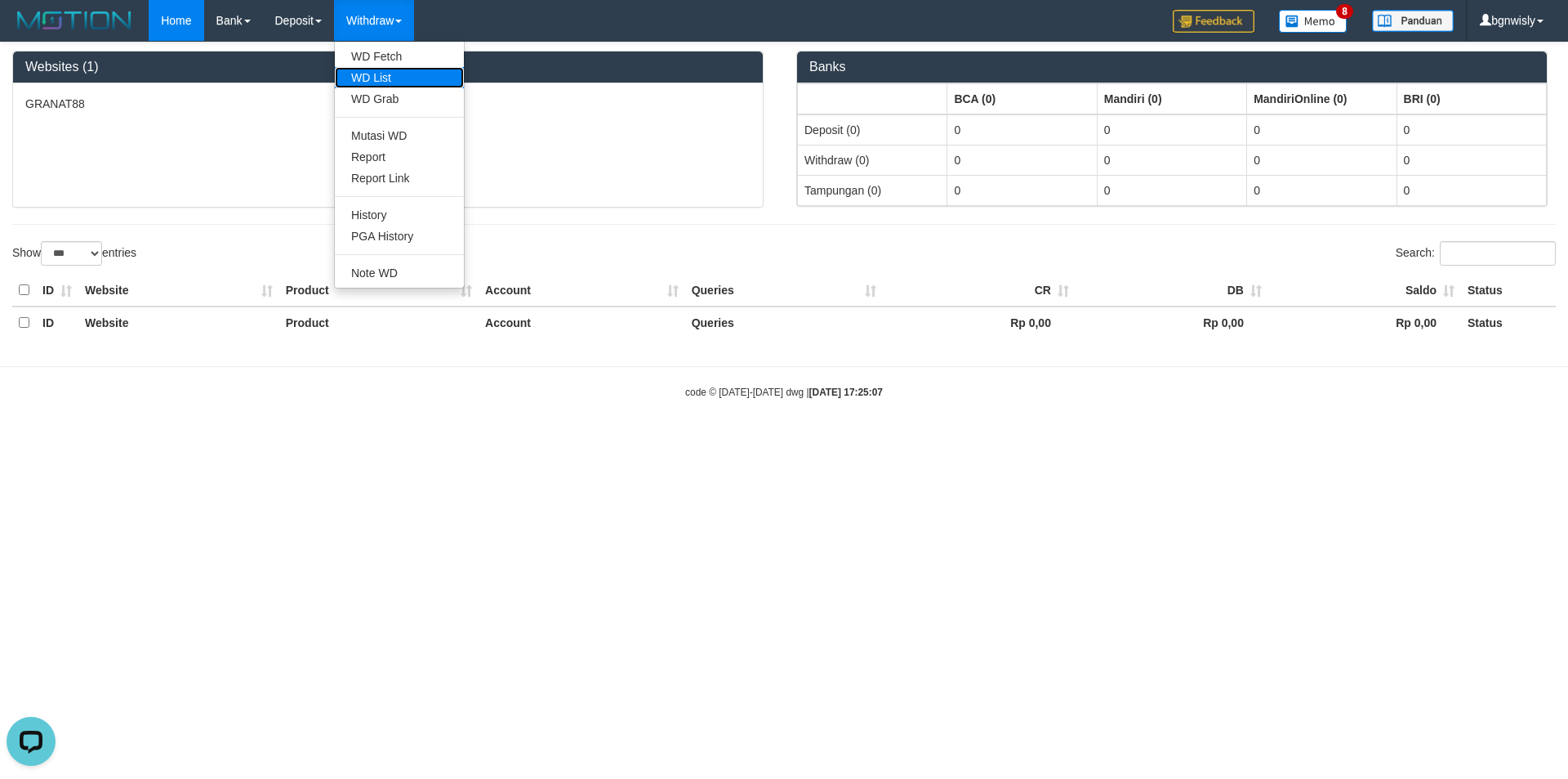
click at [379, 80] on link "WD List" at bounding box center [399, 78] width 129 height 22
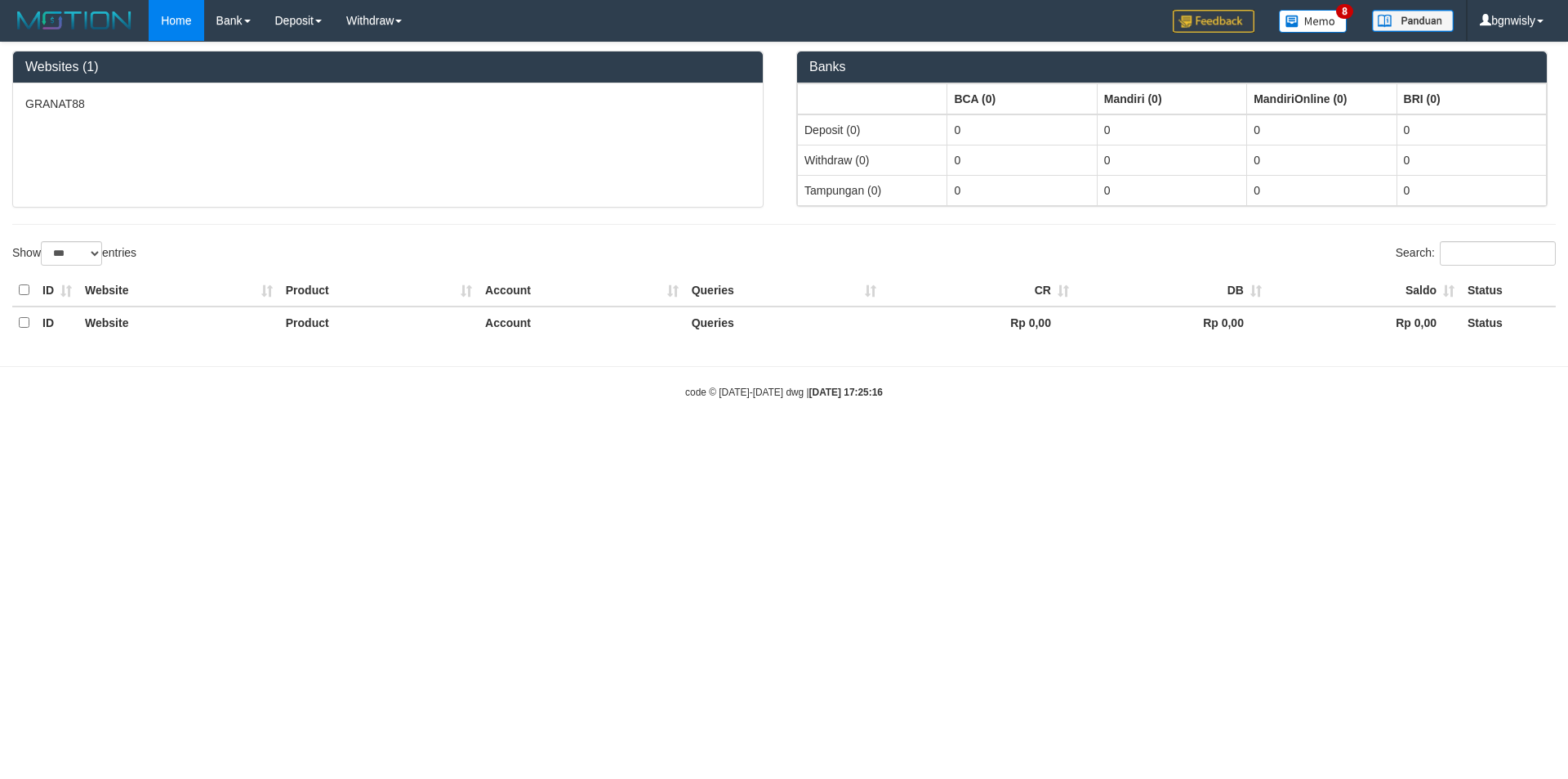
select select "***"
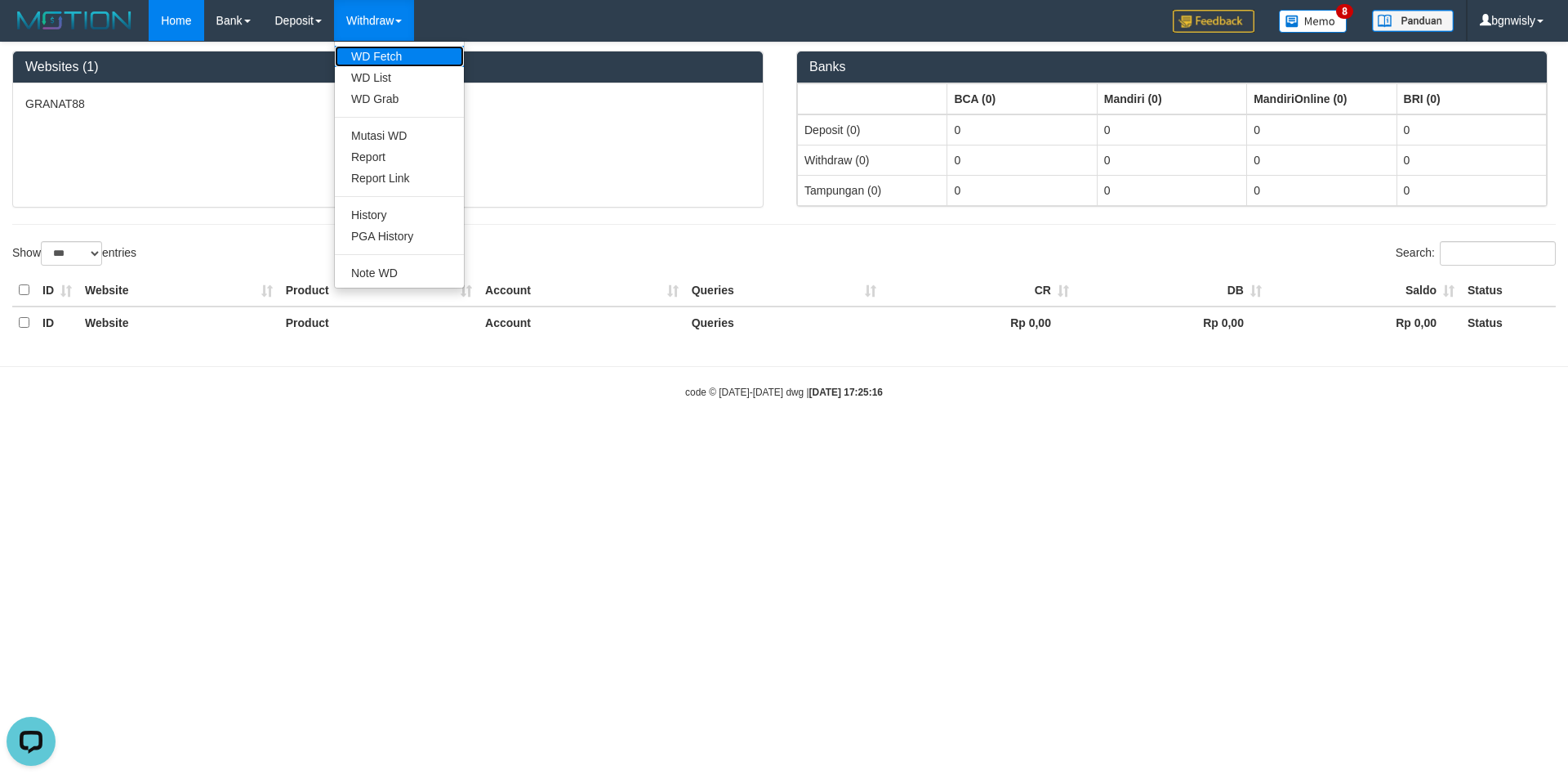
click at [403, 66] on link "WD Fetch" at bounding box center [399, 57] width 129 height 22
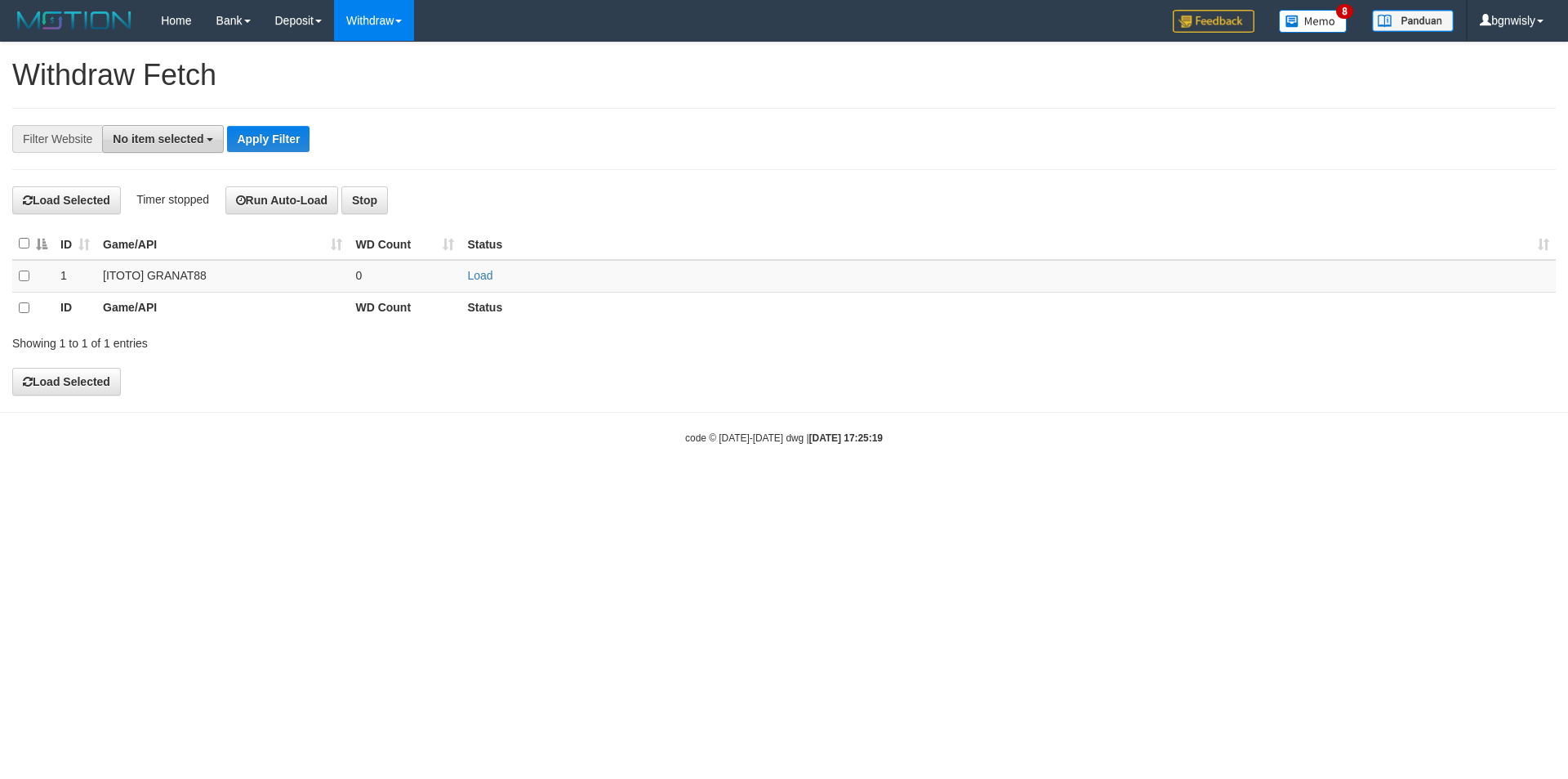
click at [156, 149] on button "No item selected" at bounding box center [163, 138] width 122 height 27
click at [159, 230] on b "SELECT GAME" at bounding box center [171, 225] width 82 height 13
select select "****"
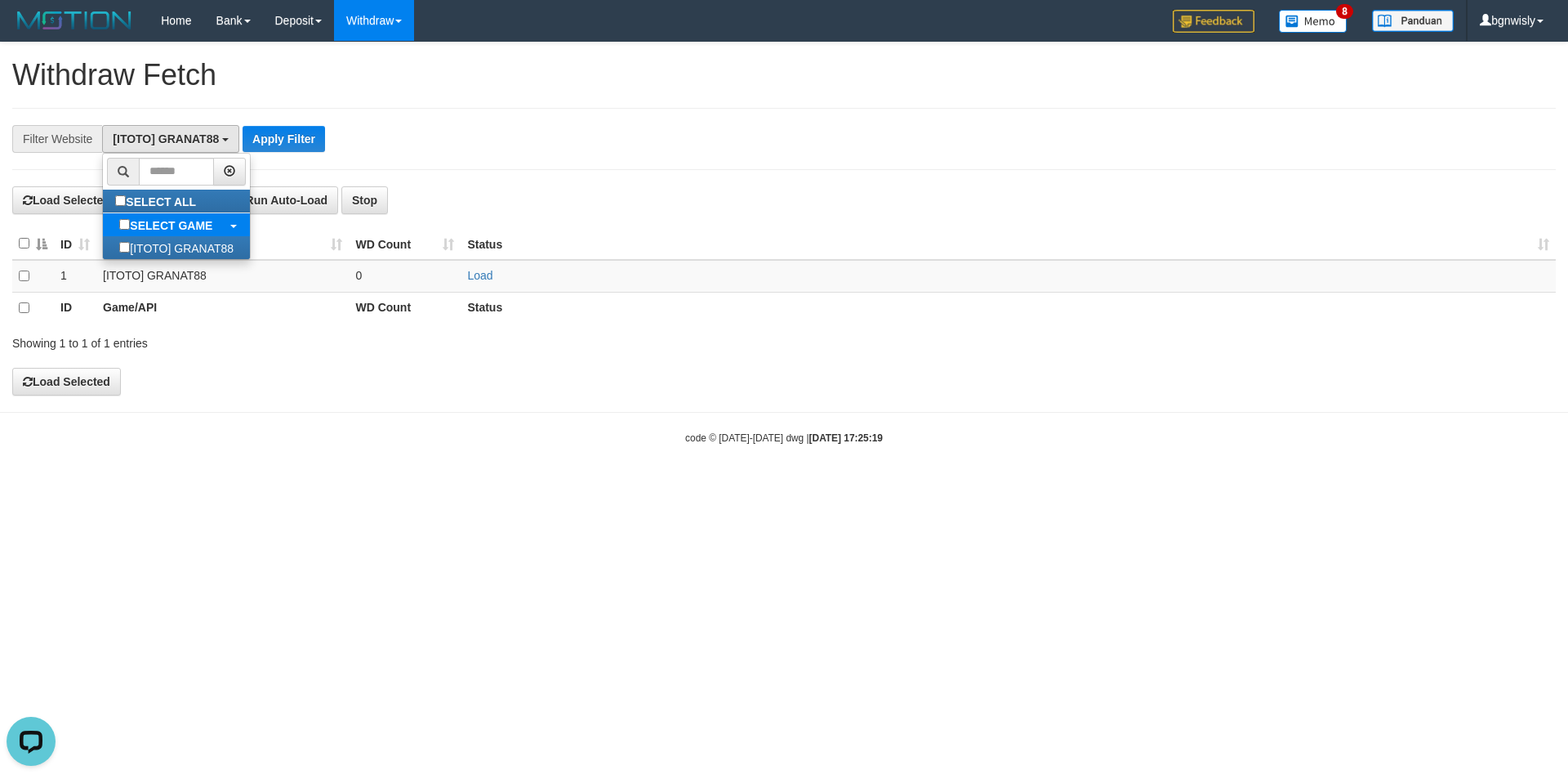
scroll to position [15, 0]
click at [287, 130] on button "Apply Filter" at bounding box center [283, 138] width 82 height 26
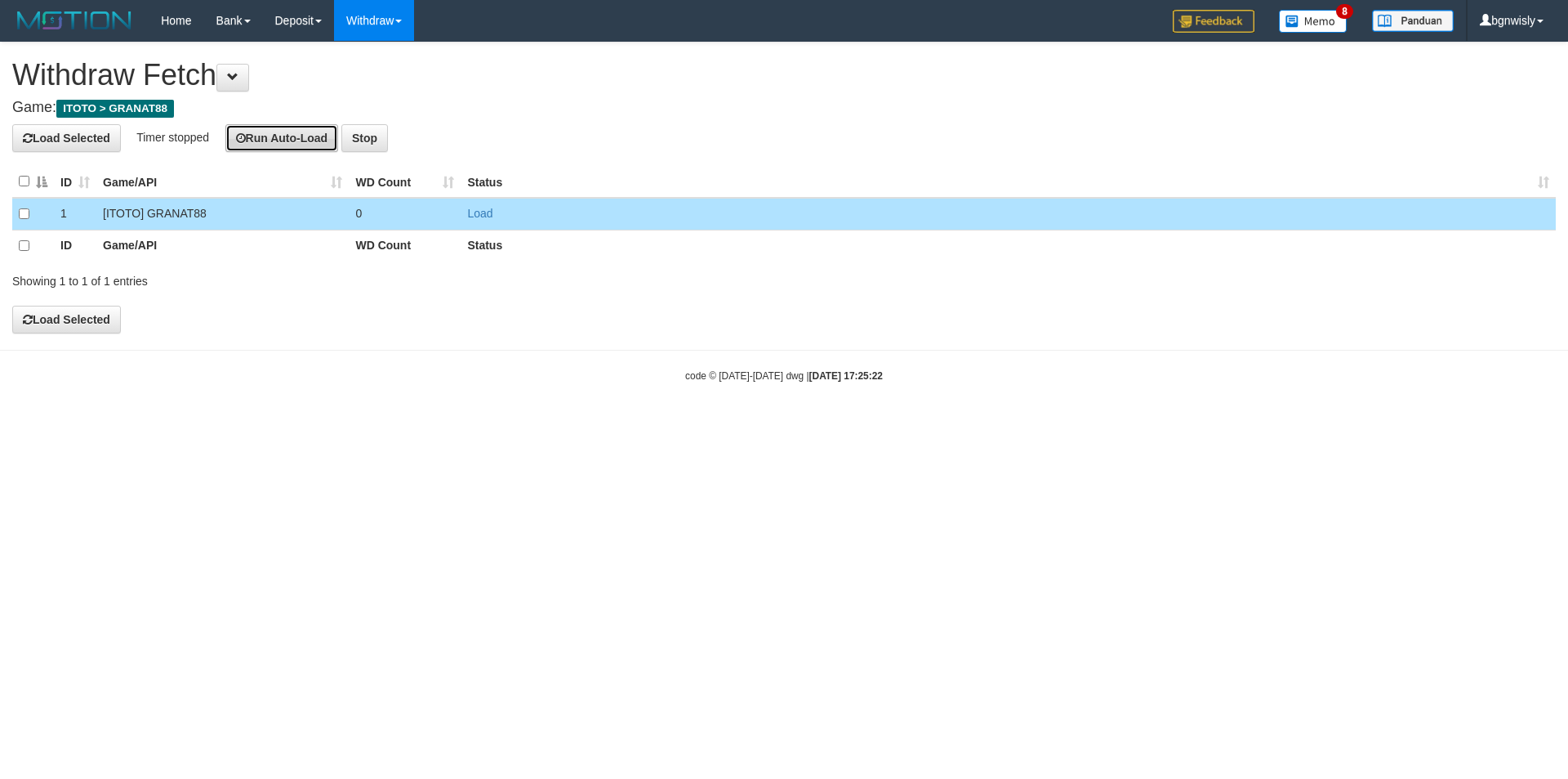
click at [262, 139] on button "Run Auto-Load" at bounding box center [282, 138] width 114 height 27
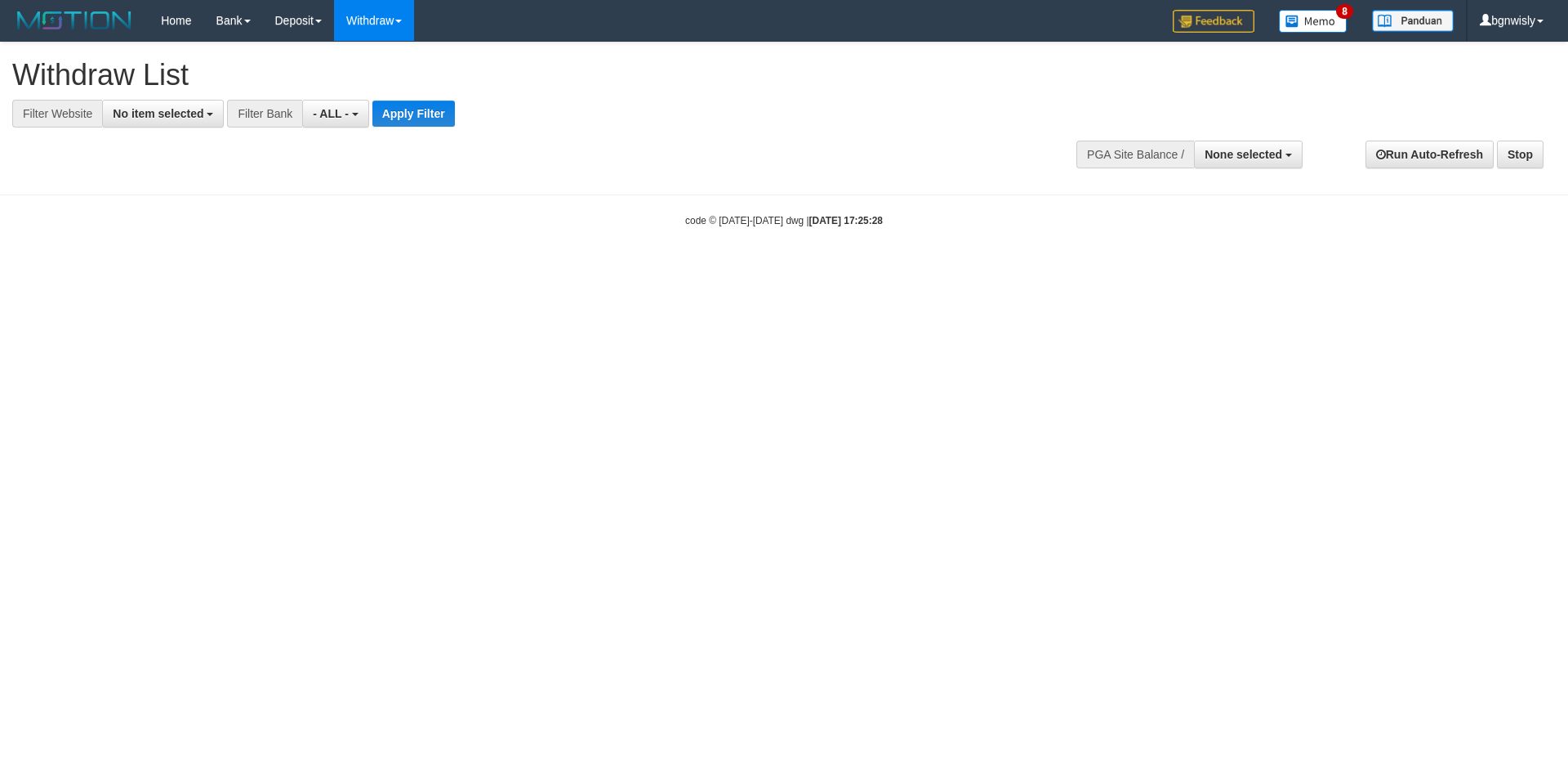
select select
click at [190, 113] on span "No item selected" at bounding box center [158, 113] width 90 height 13
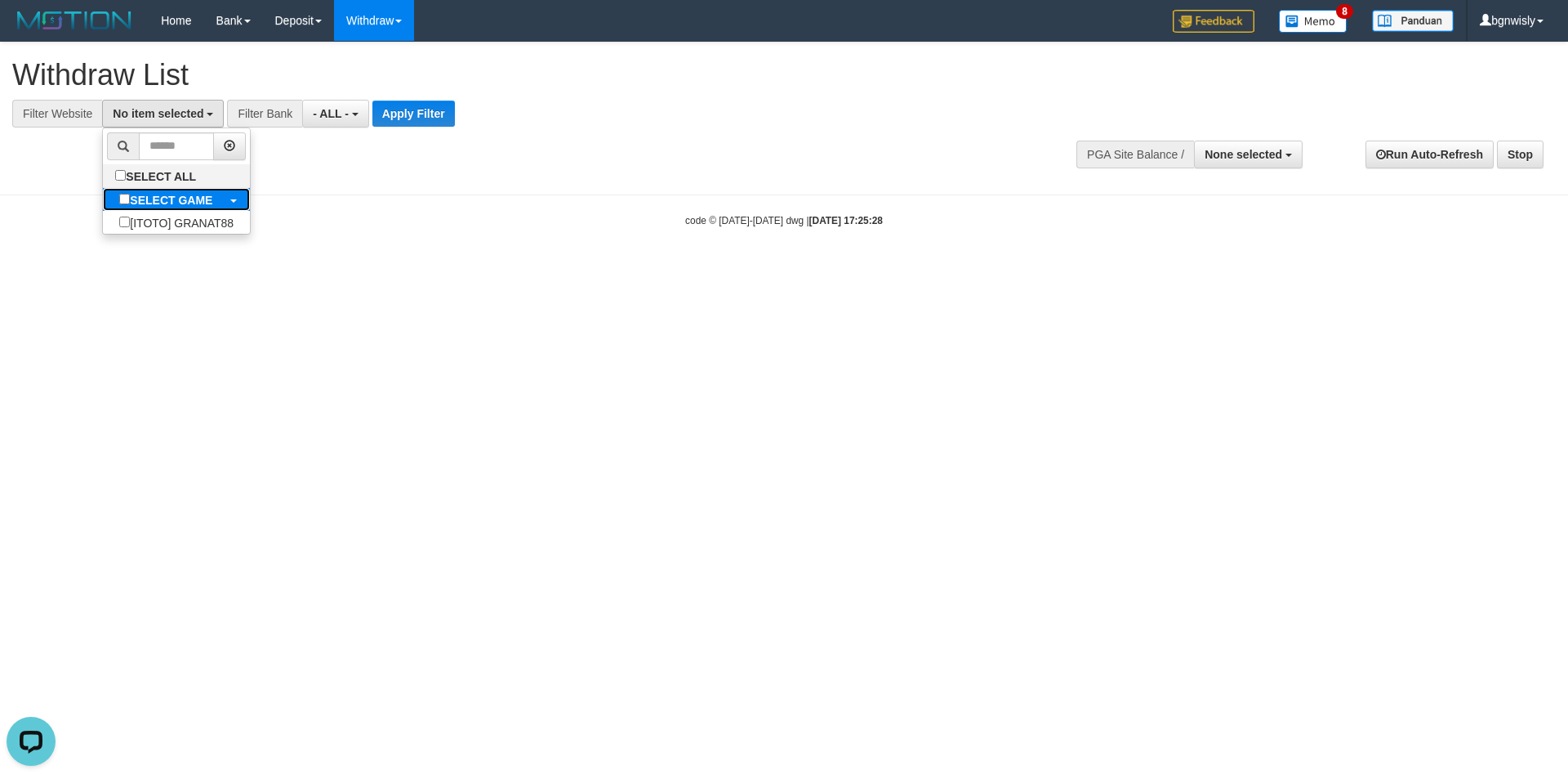
click at [154, 199] on b "SELECT GAME" at bounding box center [171, 199] width 82 height 13
select select "****"
click at [341, 117] on span "- ALL -" at bounding box center [346, 113] width 36 height 13
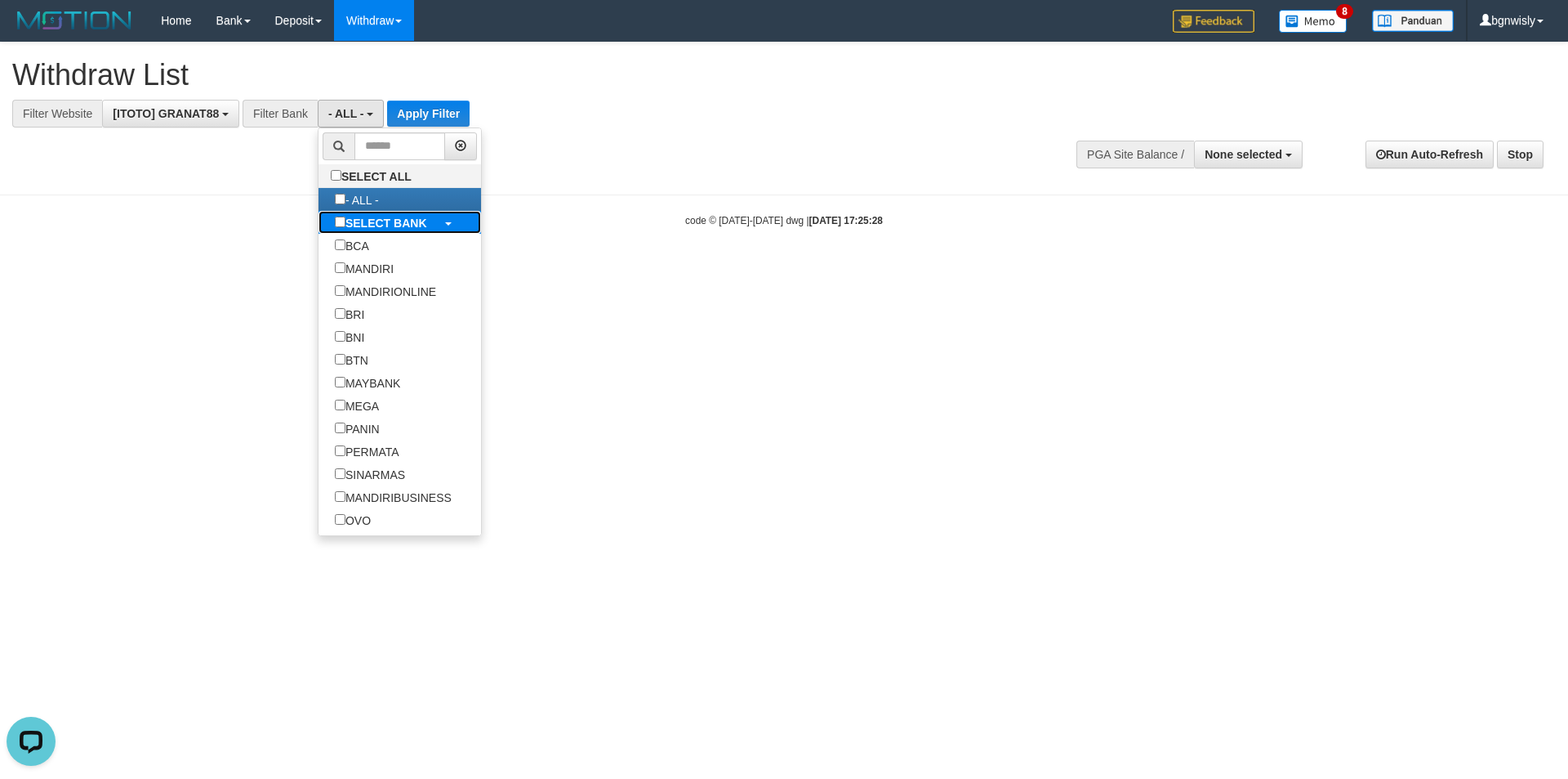
click at [384, 222] on b "SELECT BANK" at bounding box center [385, 223] width 81 height 13
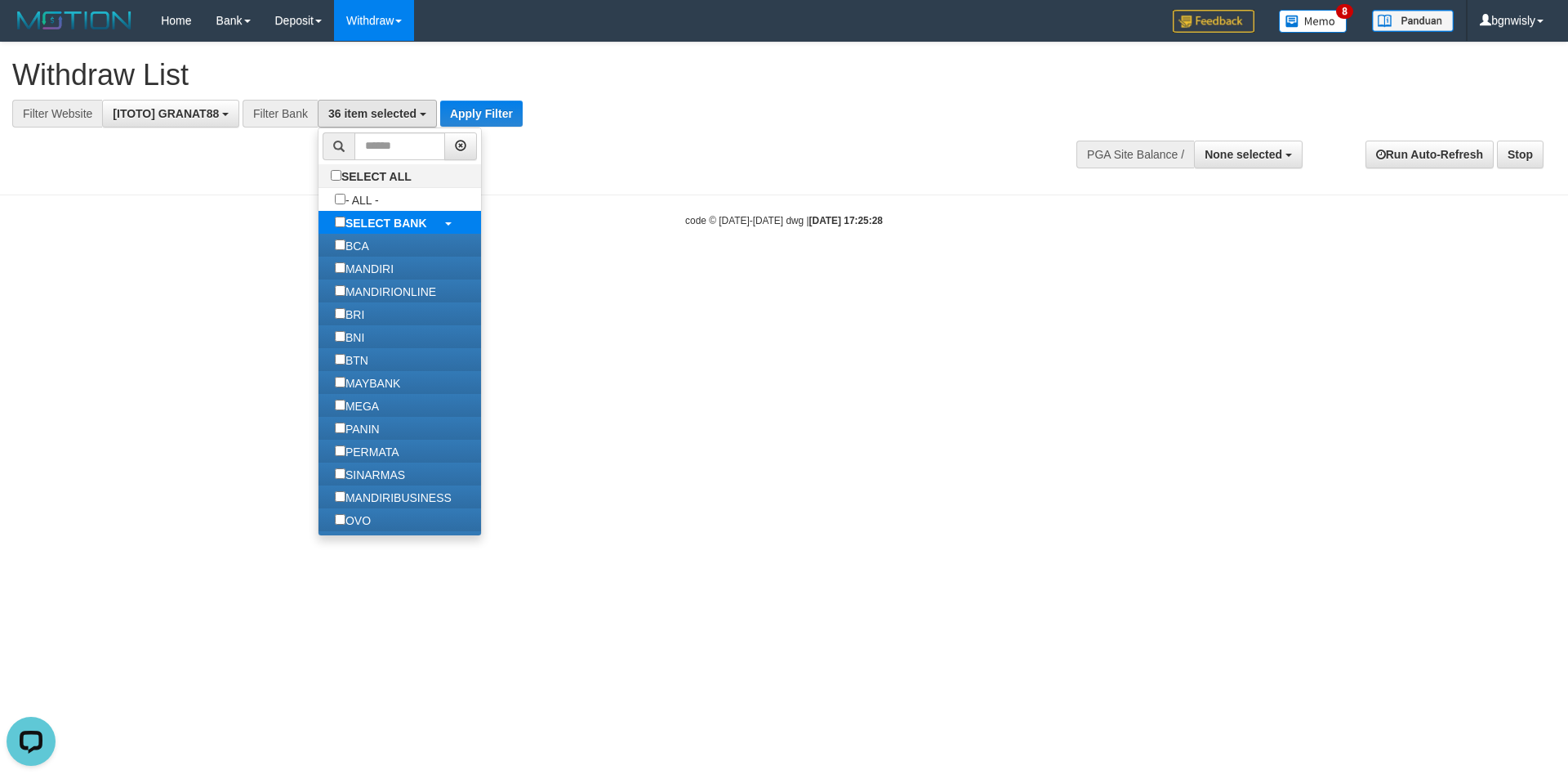
select select "***"
click at [468, 120] on button "Apply Filter" at bounding box center [481, 113] width 82 height 26
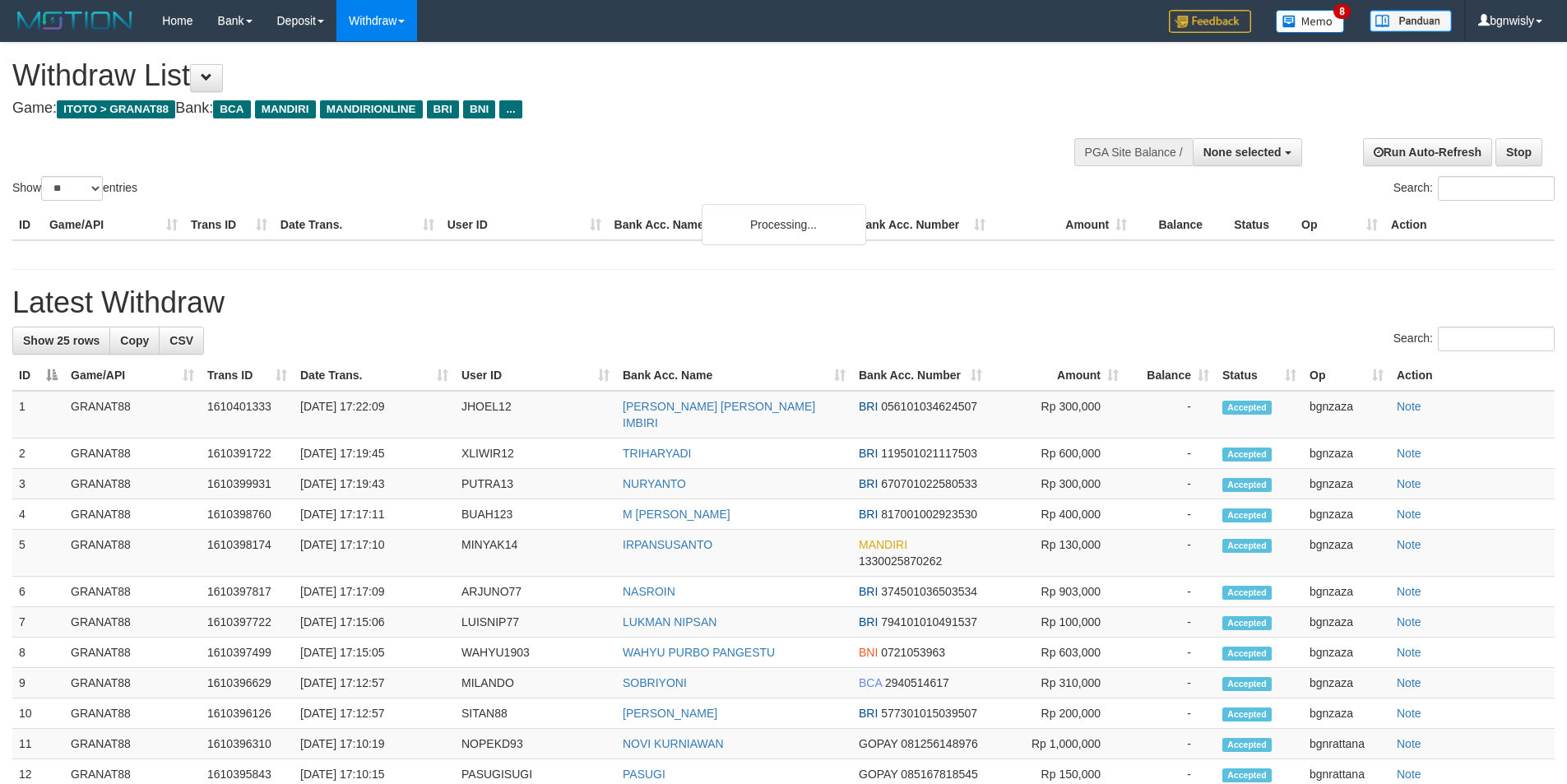
select select
select select "**"
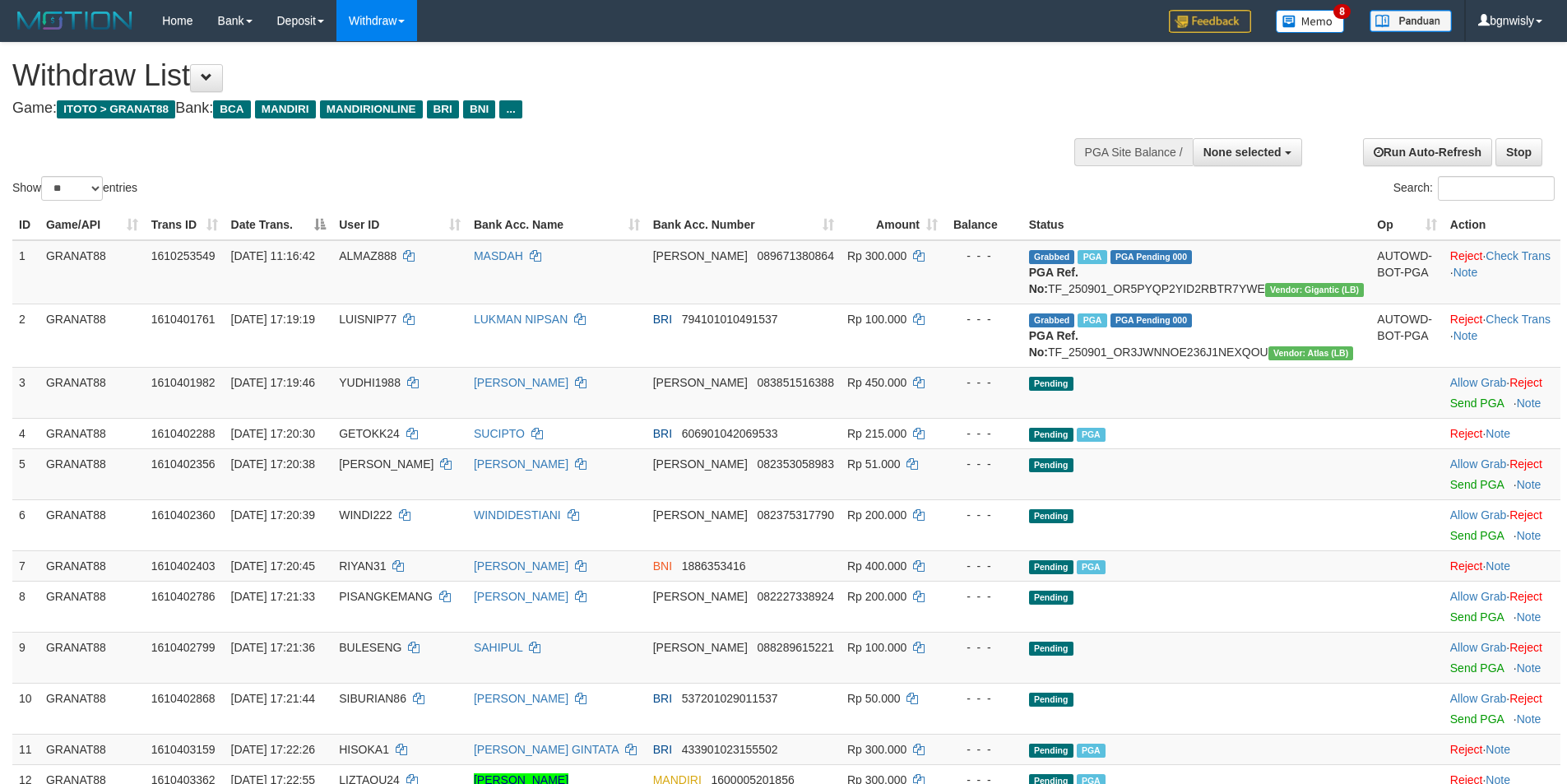
select select
select select "**"
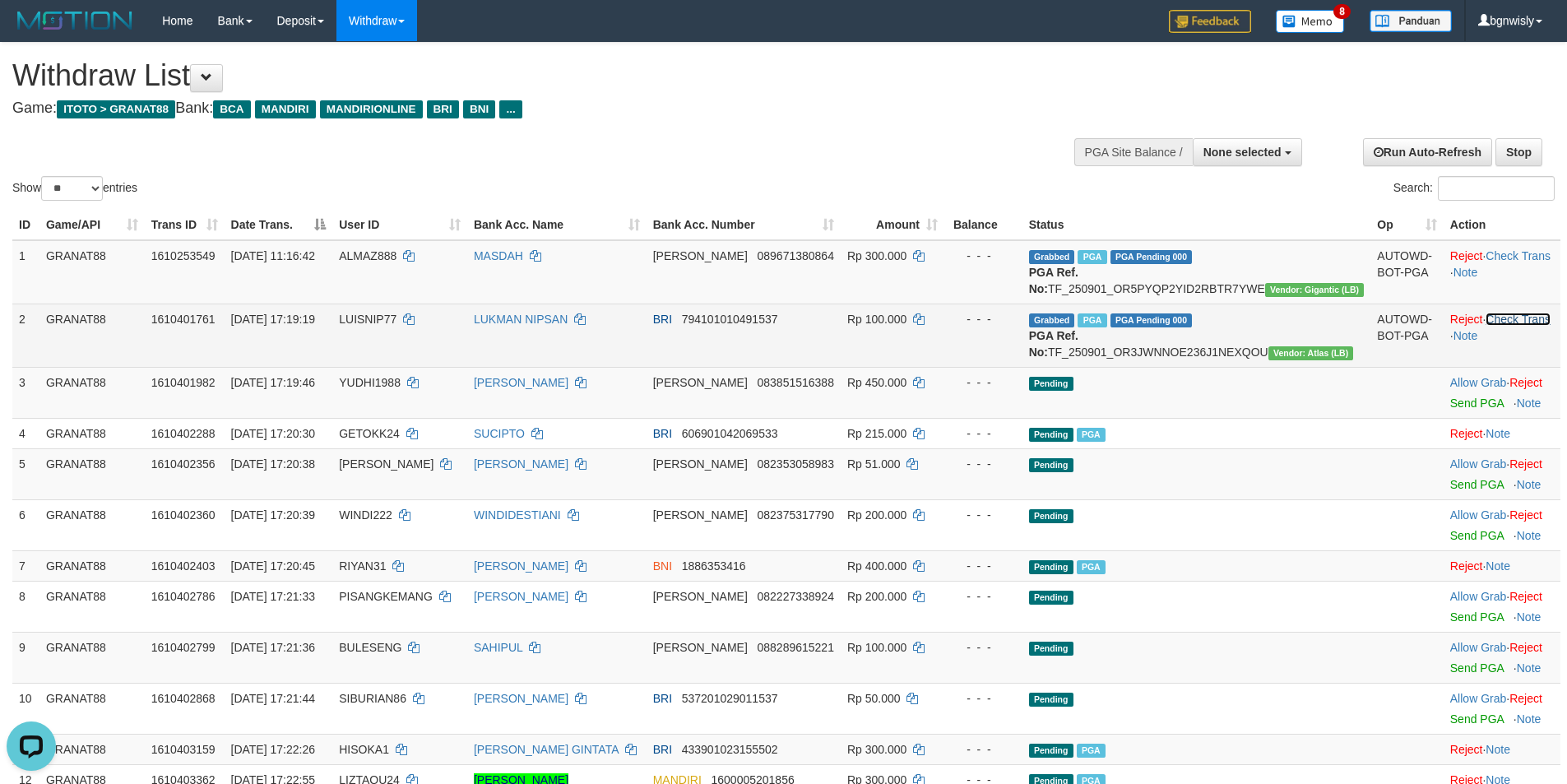
click at [1499, 326] on link "Check Trans" at bounding box center [1519, 318] width 65 height 13
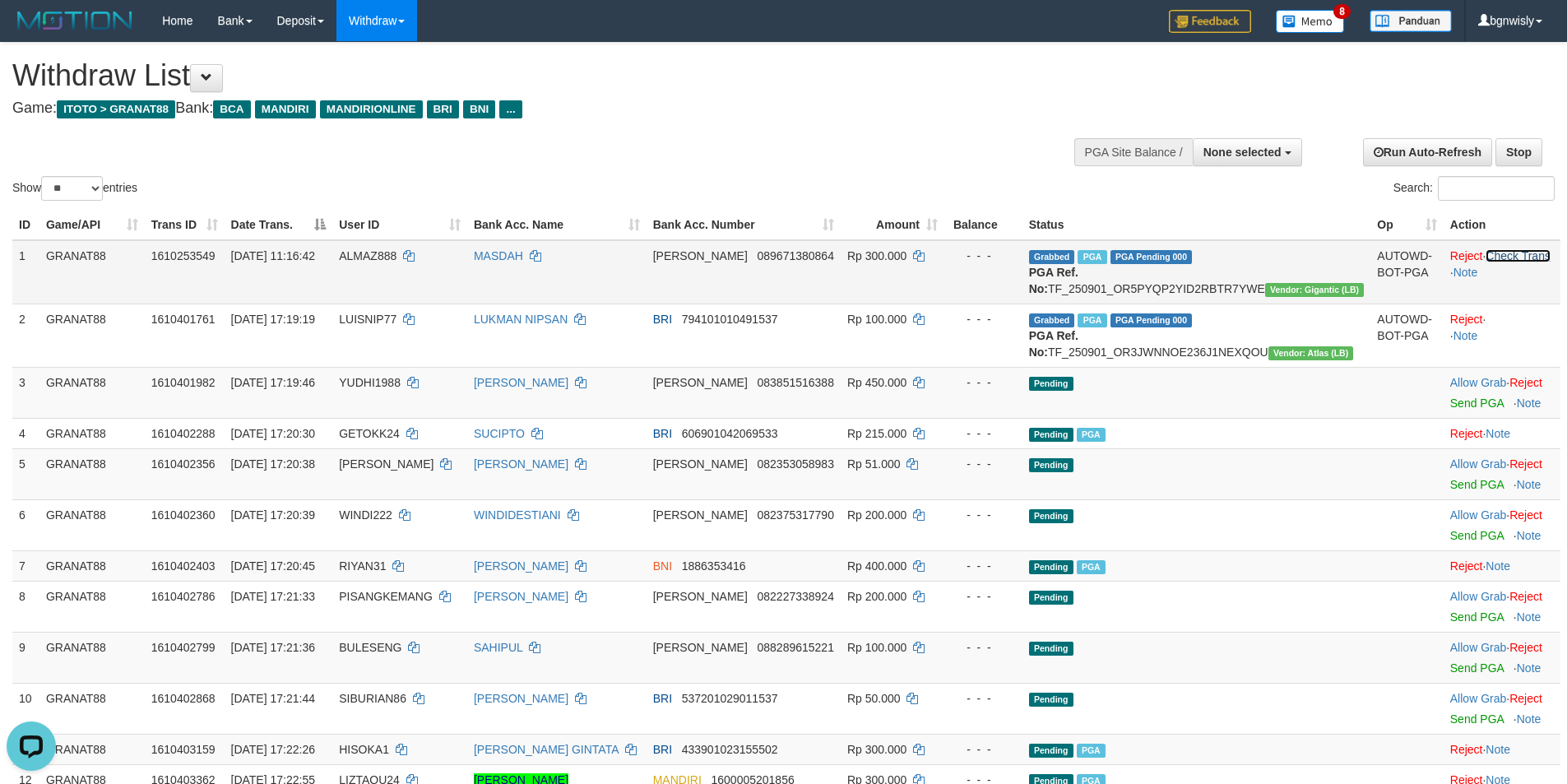
click at [1508, 254] on link "Check Trans" at bounding box center [1519, 255] width 65 height 13
select select
select select "**"
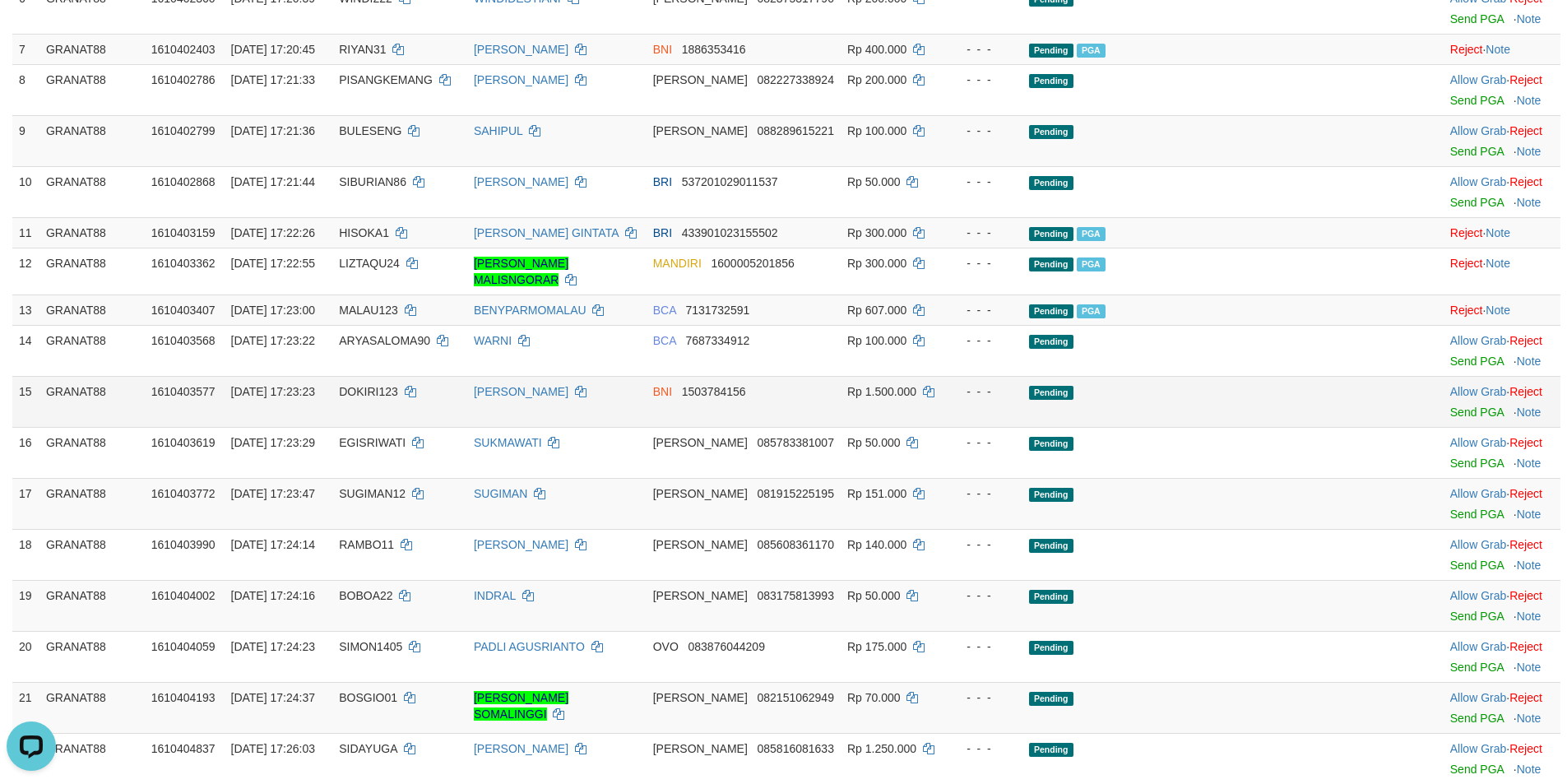
scroll to position [740, 0]
